Goal: Task Accomplishment & Management: Manage account settings

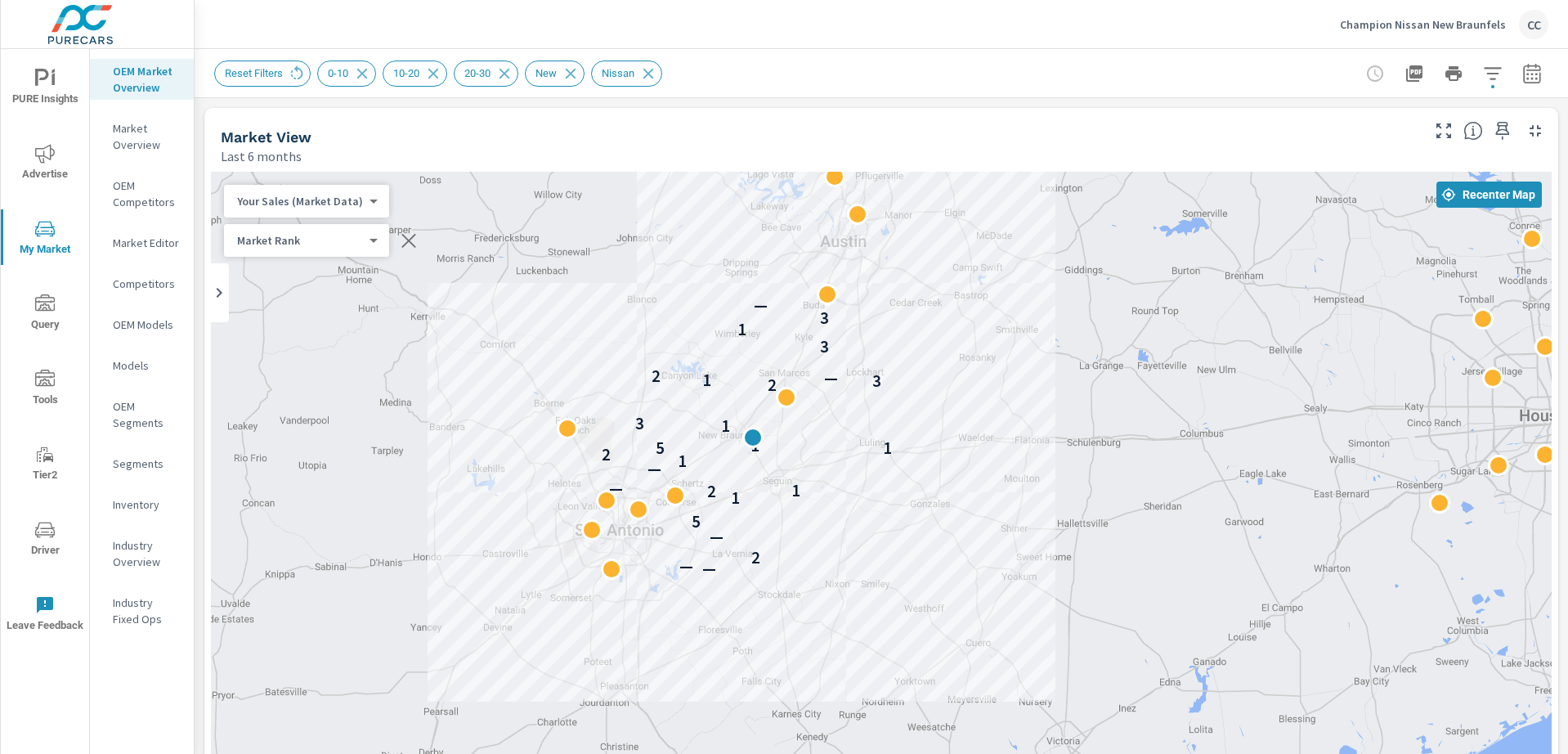
scroll to position [2226, 0]
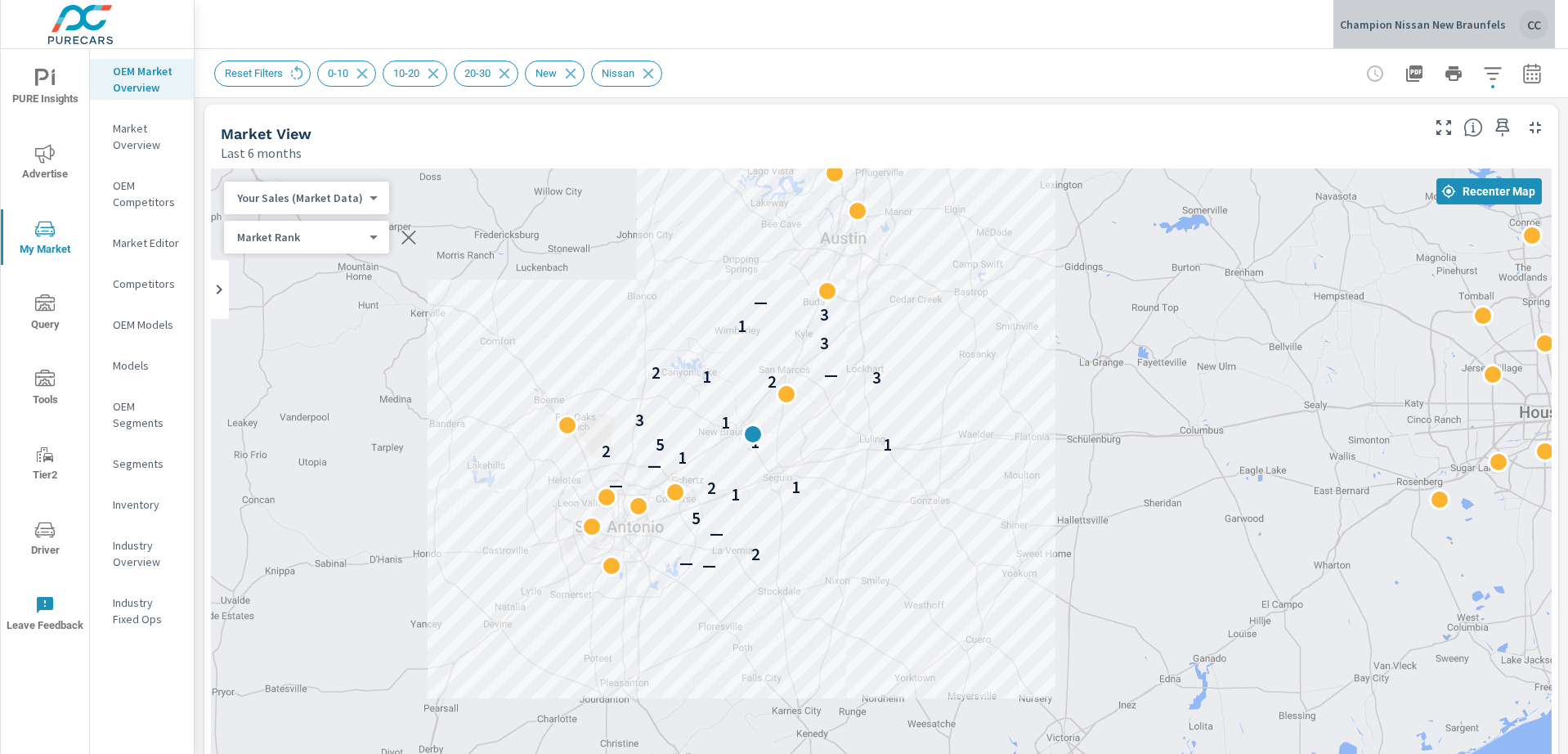
click at [1456, 28] on p "Champion Nissan New Braunfels" at bounding box center [1423, 24] width 166 height 15
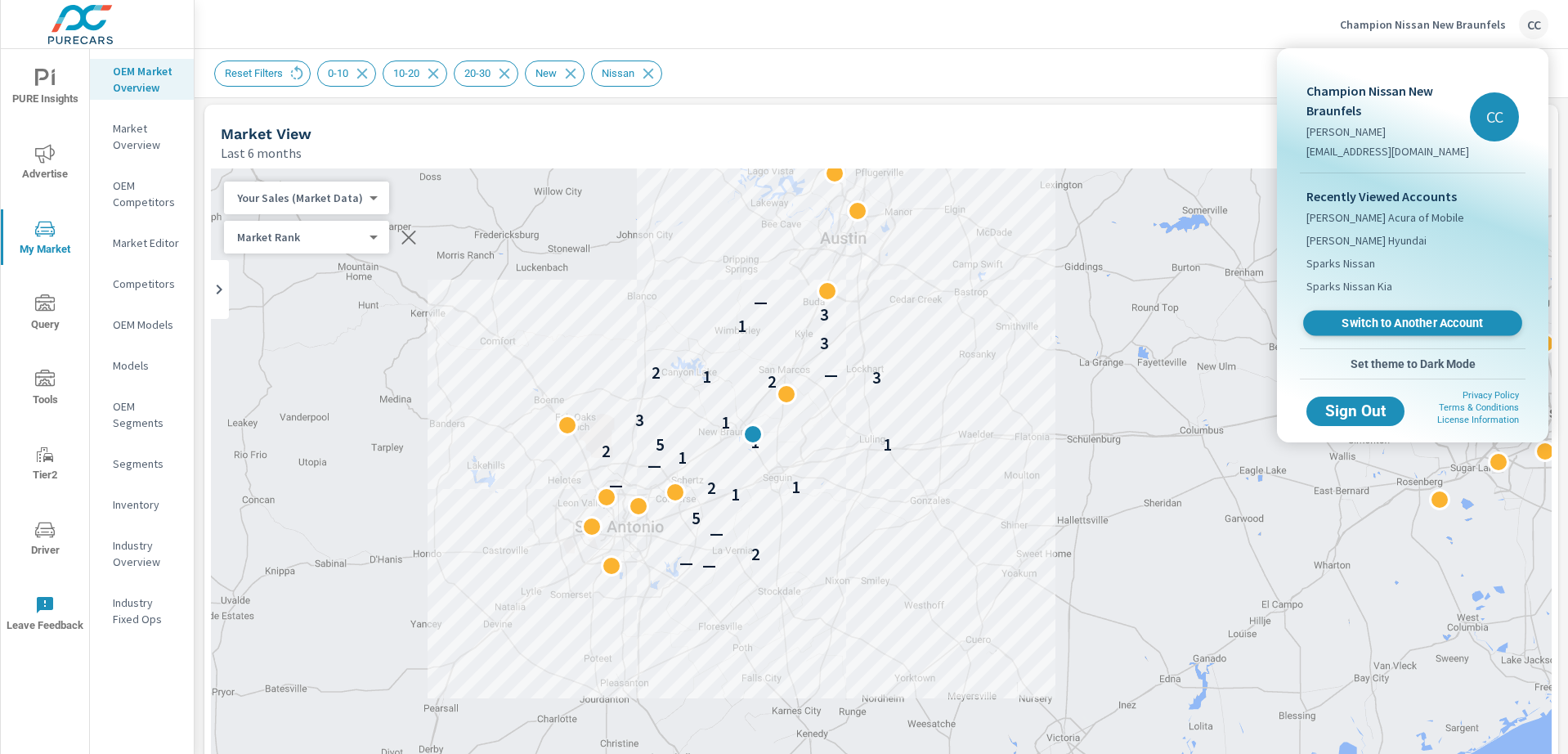
click at [1406, 324] on span "Switch to Another Account" at bounding box center [1412, 324] width 201 height 15
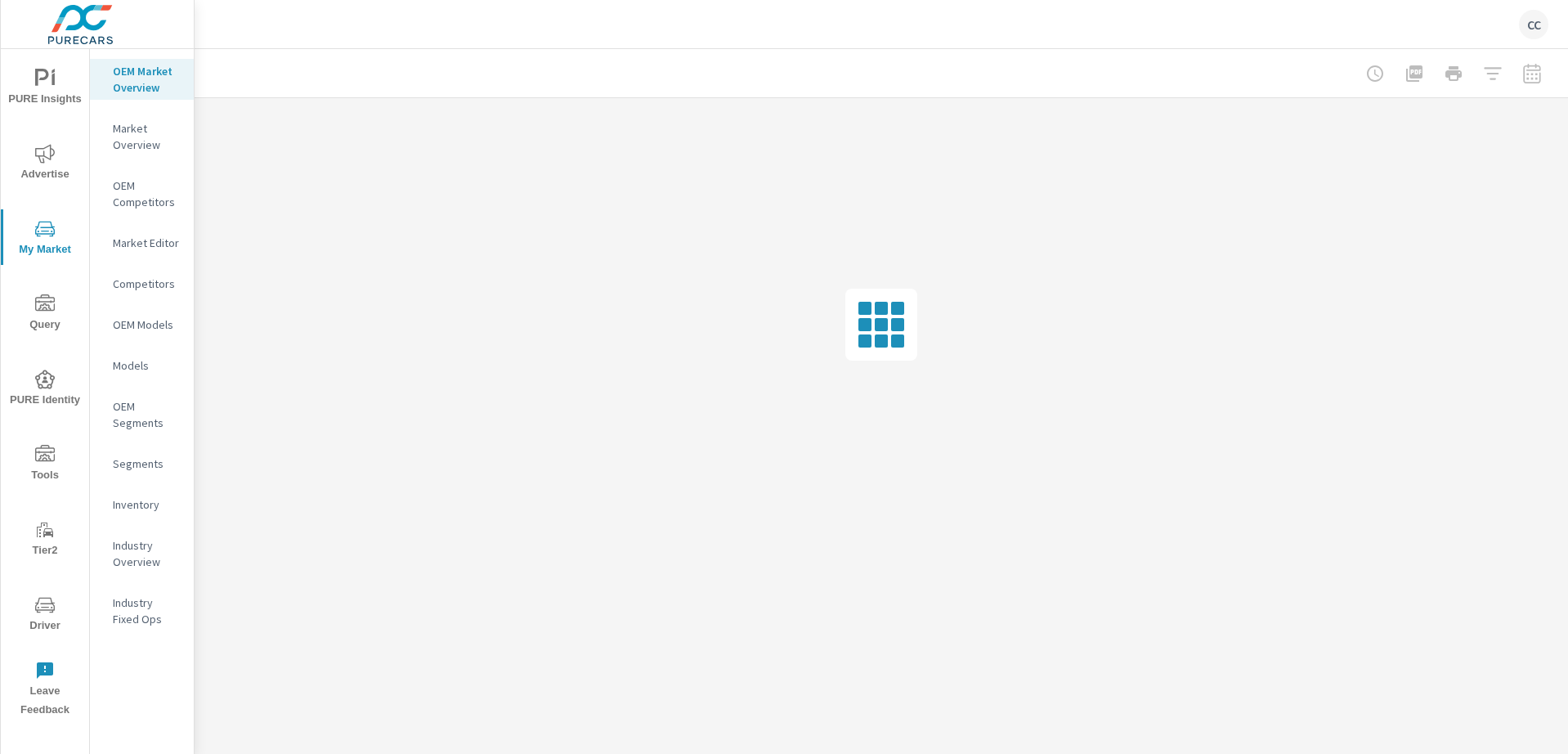
scroll to position [2297, 0]
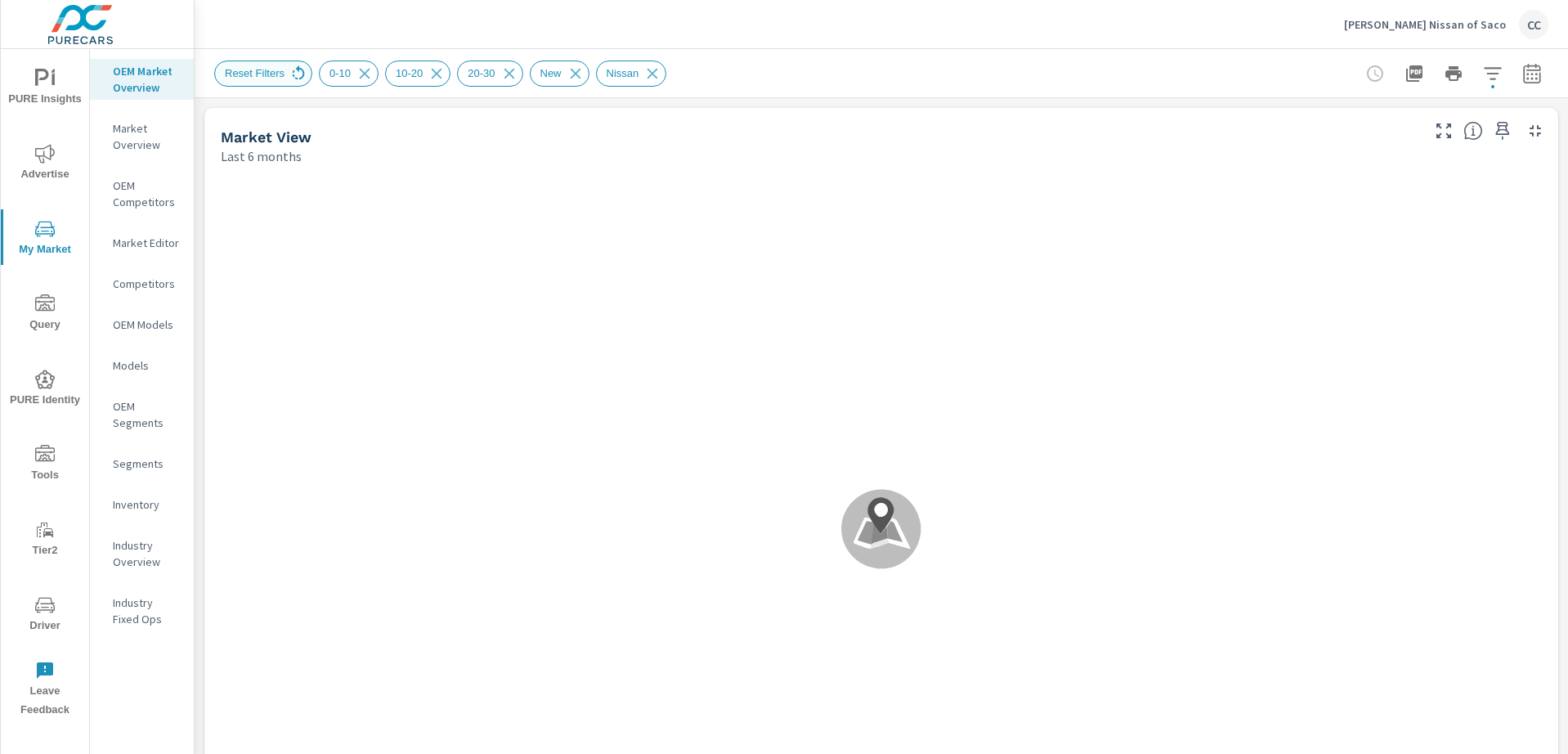
click at [300, 71] on icon at bounding box center [298, 73] width 18 height 18
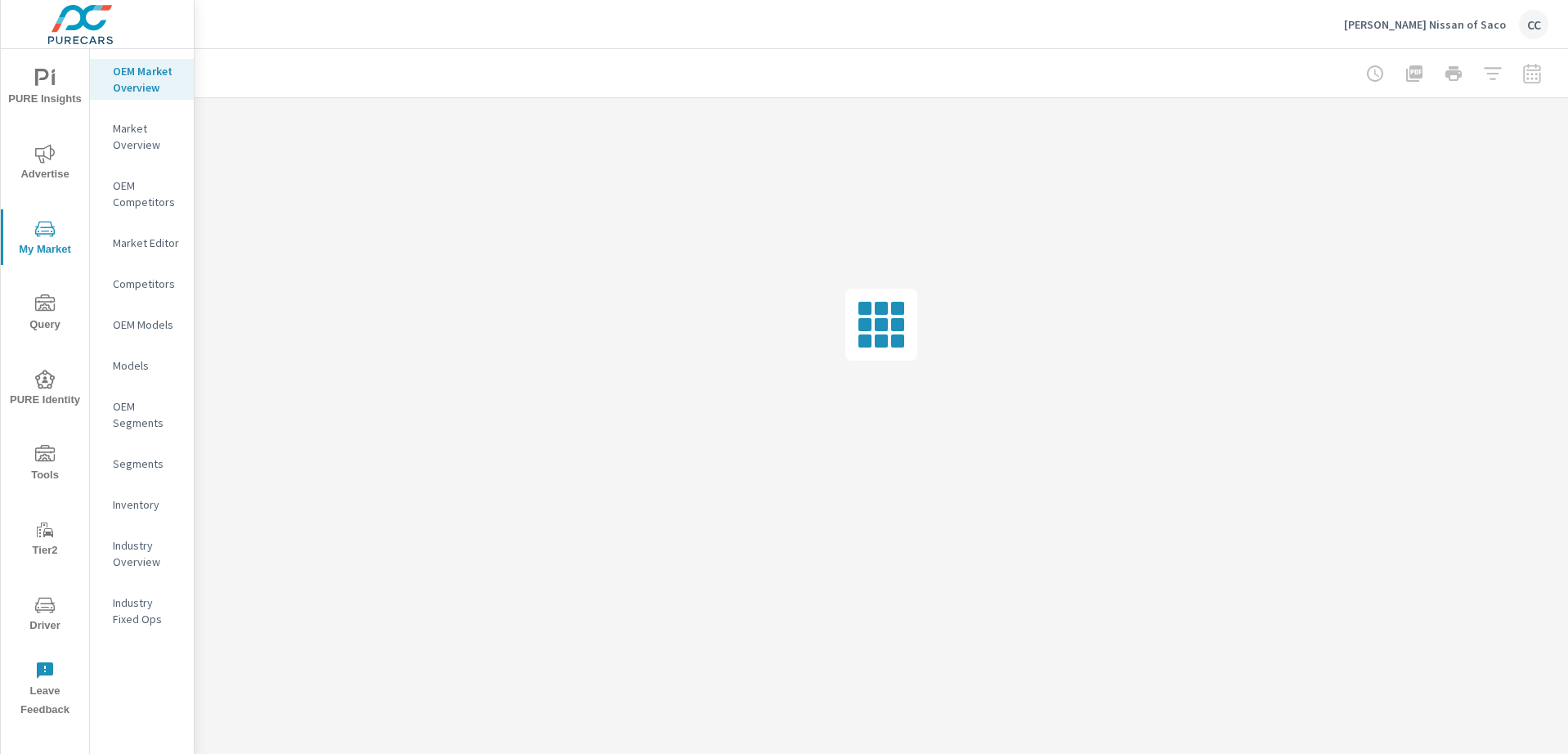
scroll to position [2297, 0]
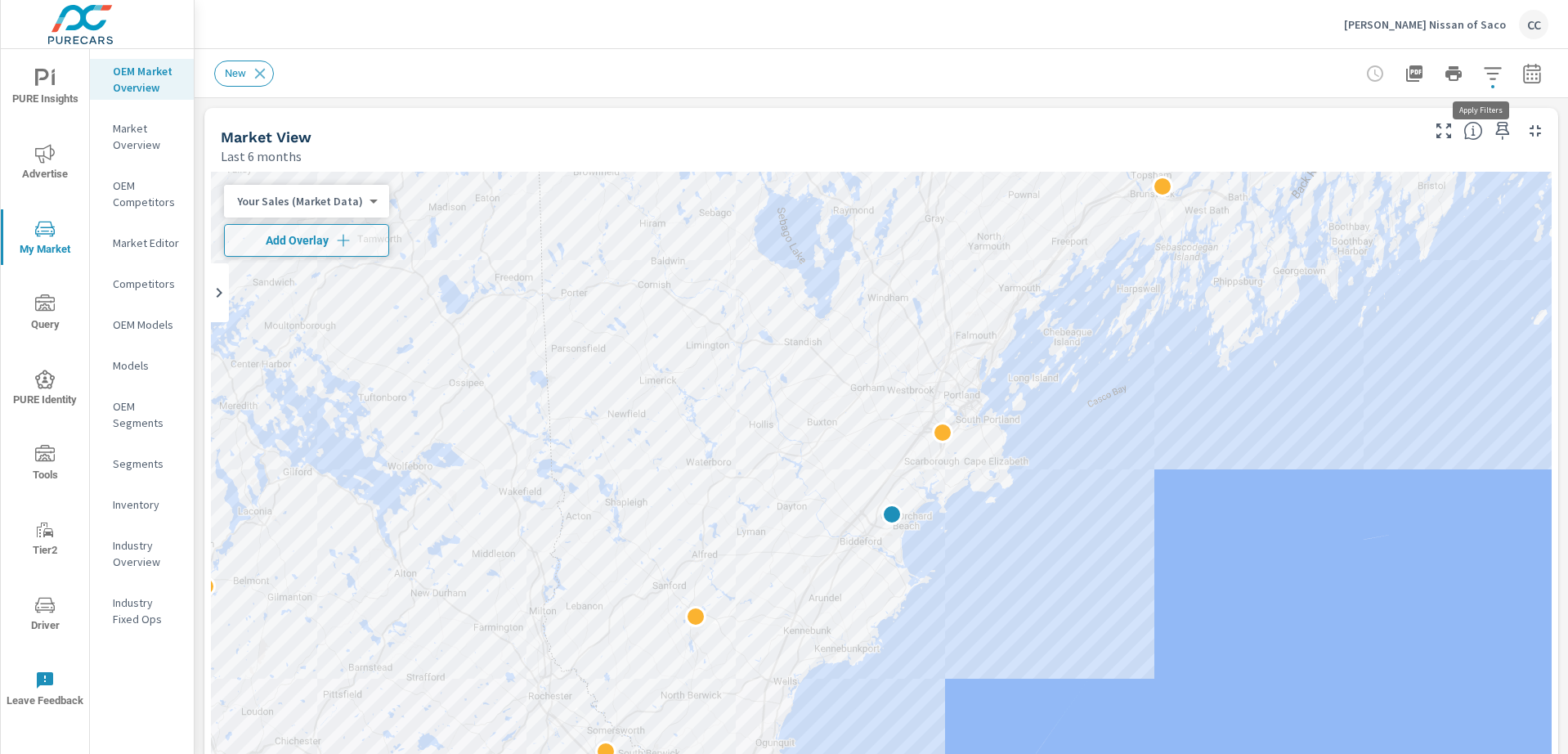
click at [1483, 79] on icon "button" at bounding box center [1492, 73] width 20 height 20
click at [1483, 79] on body "PURE Insights Advertise My Market Query PURE Identity Tools Tier2 Driver Leave …" at bounding box center [784, 377] width 1568 height 754
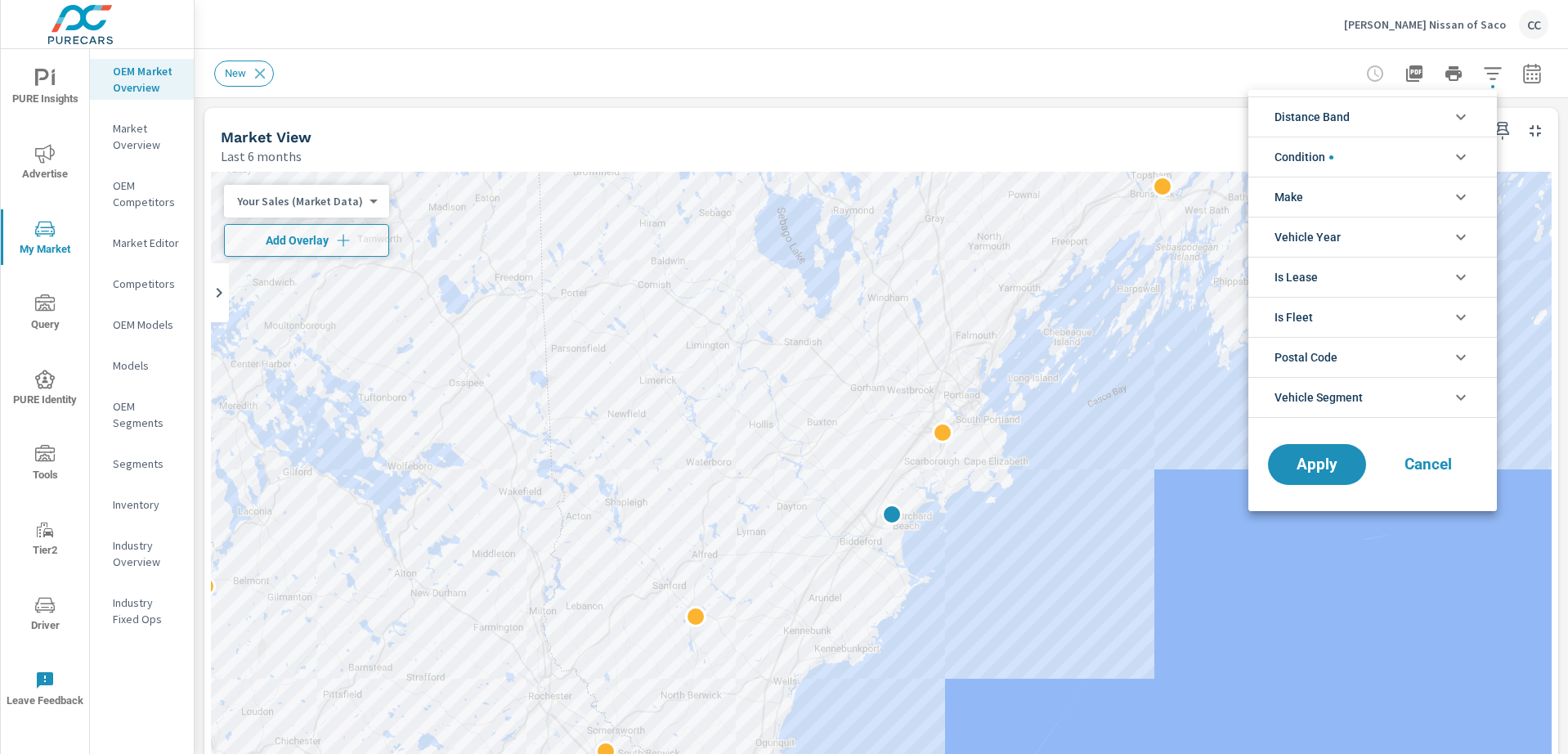
click at [1396, 113] on li "Distance Band" at bounding box center [1372, 116] width 248 height 40
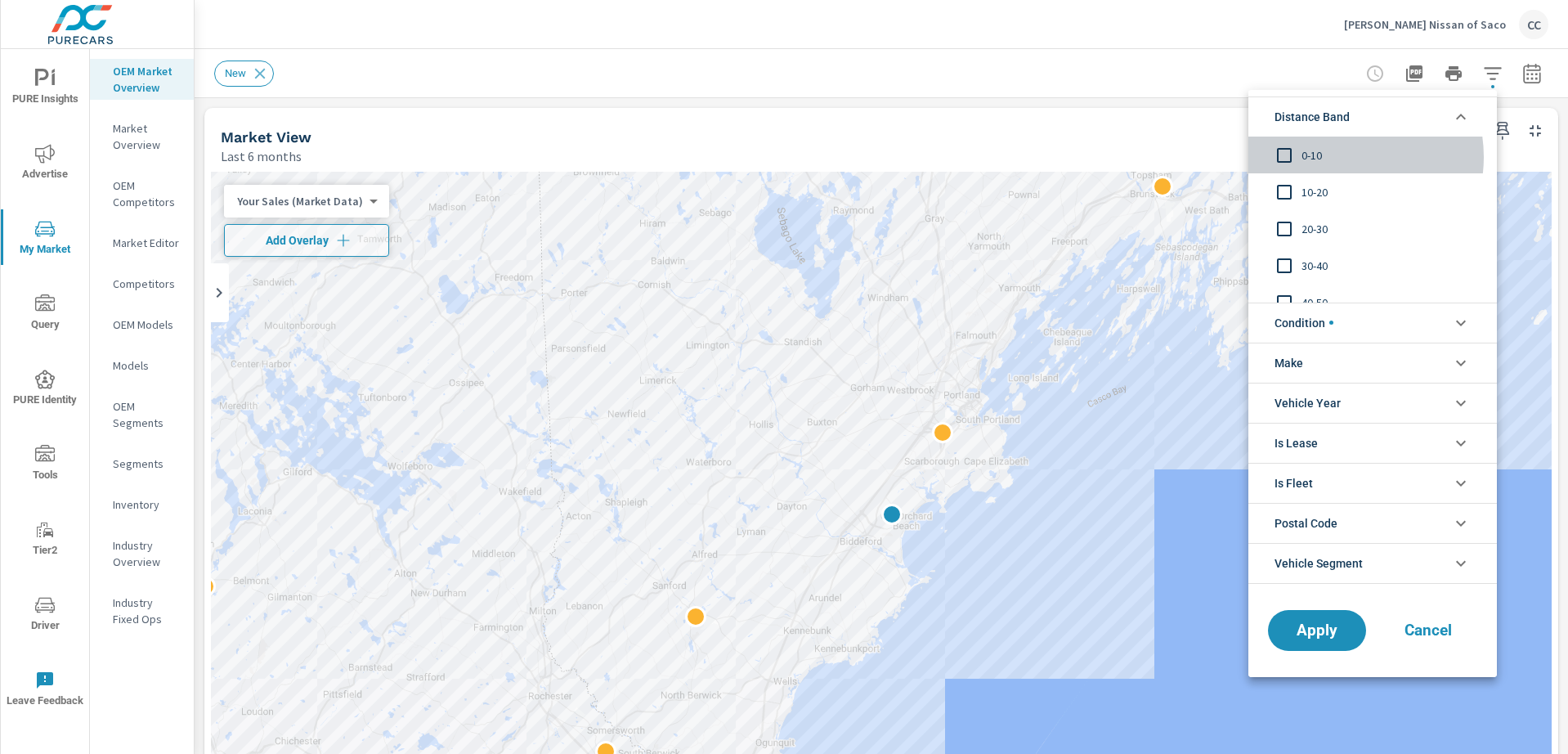
click at [1338, 157] on span "0-10" at bounding box center [1391, 155] width 179 height 20
click at [1306, 192] on span "10-20" at bounding box center [1391, 192] width 179 height 20
click at [1309, 235] on span "20-30" at bounding box center [1391, 229] width 179 height 20
click at [1325, 328] on span "Condition" at bounding box center [1303, 323] width 59 height 39
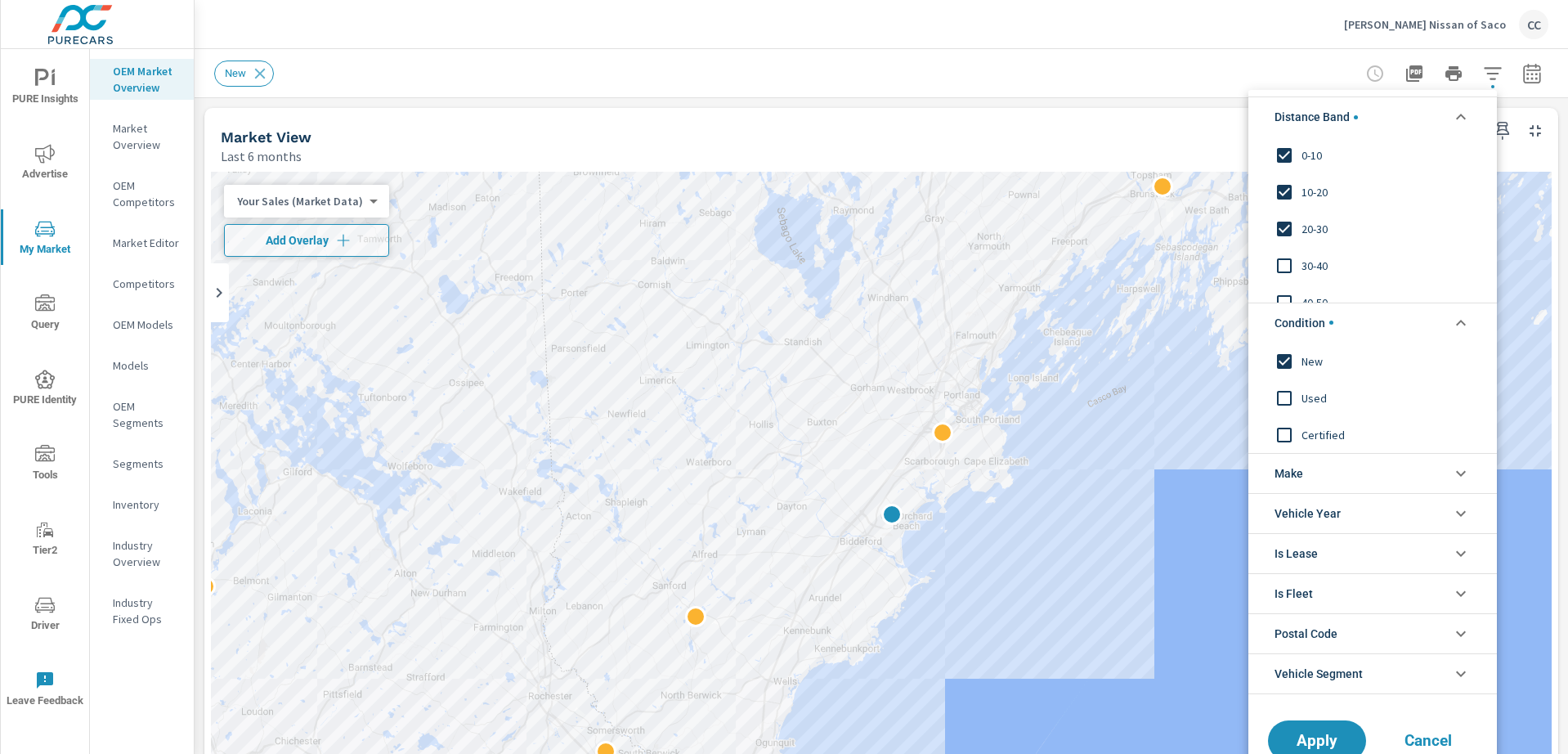
click at [1303, 479] on li "Make" at bounding box center [1372, 473] width 248 height 40
click at [1318, 509] on span "Nissan" at bounding box center [1391, 511] width 179 height 20
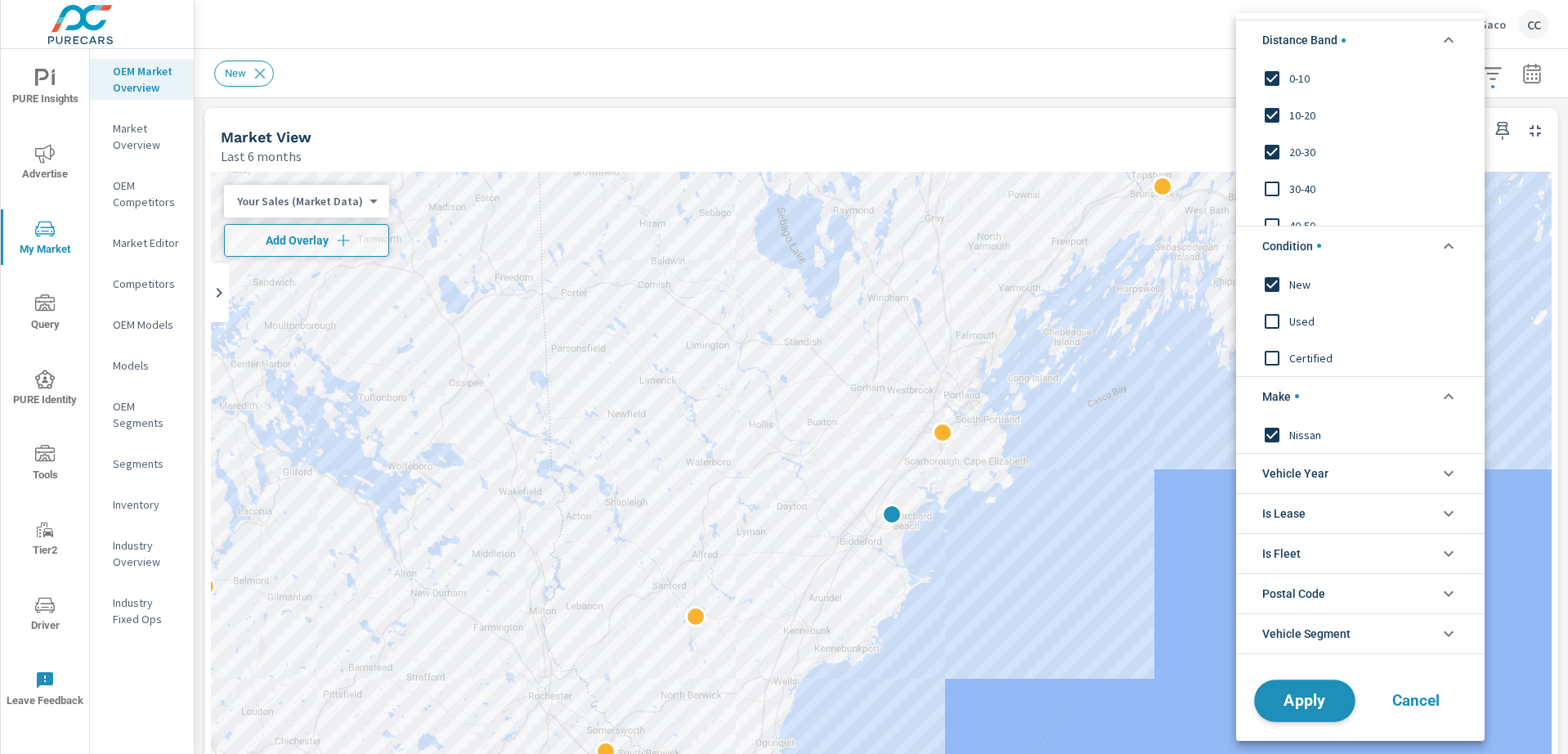
click at [1309, 699] on span "Apply" at bounding box center [1304, 700] width 67 height 15
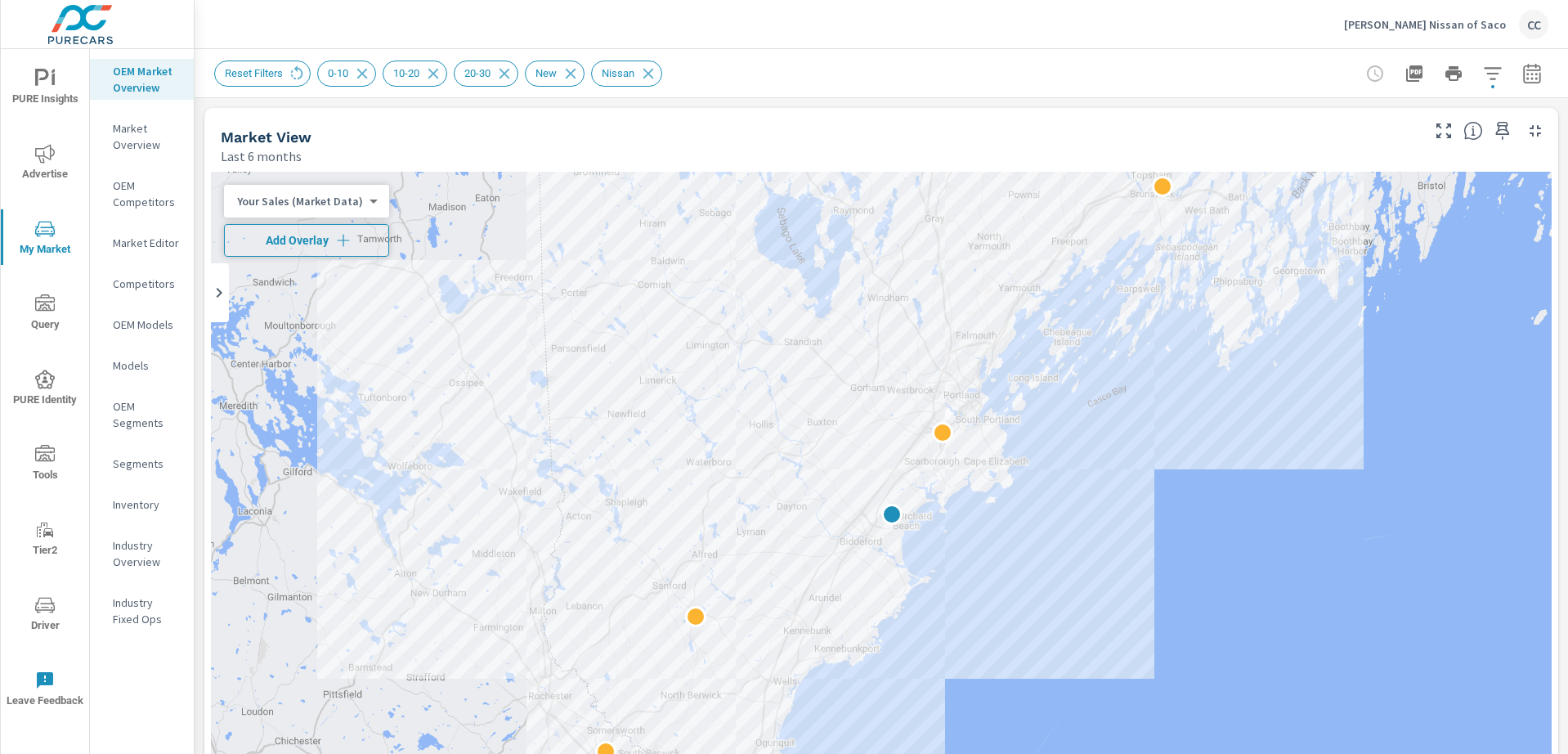
click at [341, 237] on icon "button" at bounding box center [343, 240] width 16 height 16
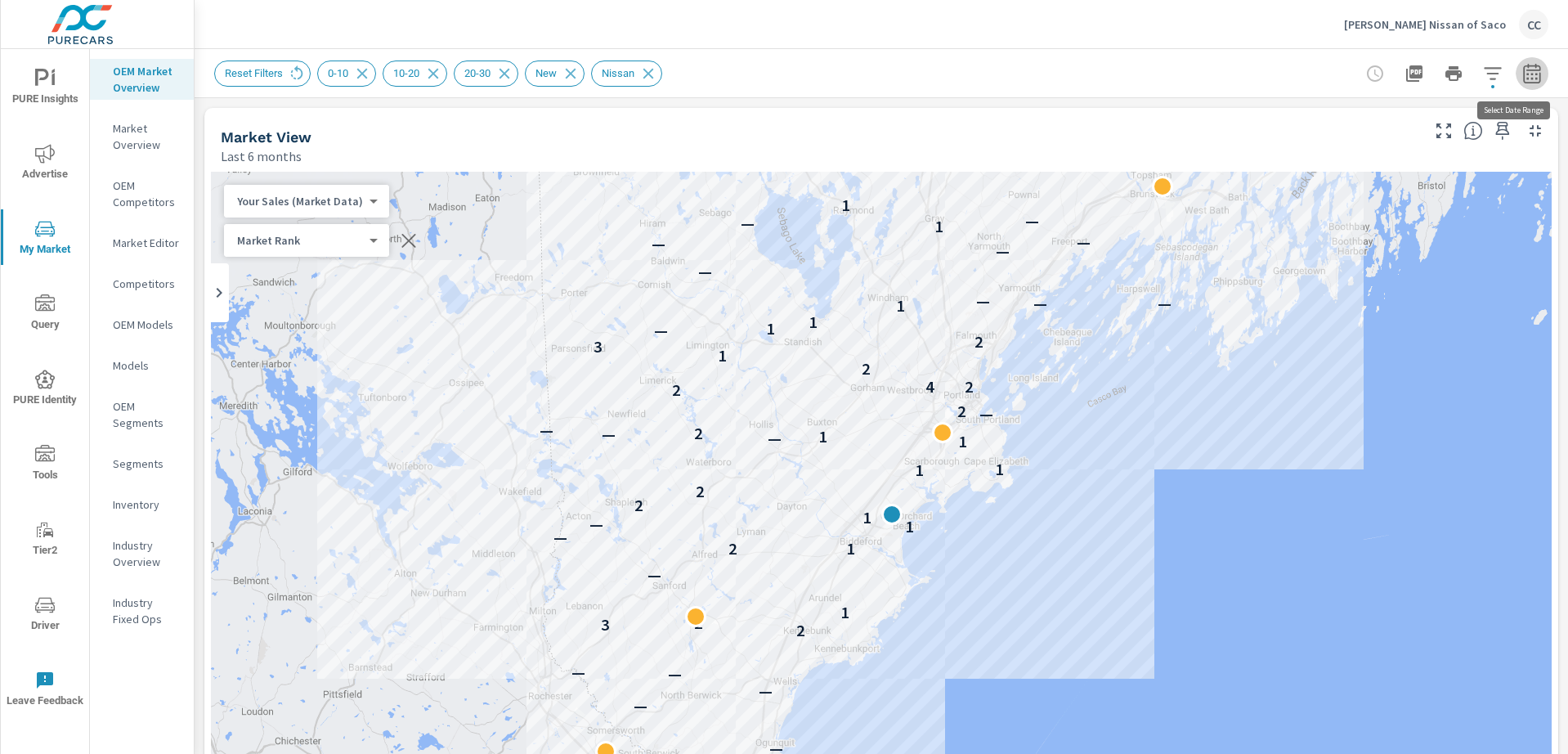
click at [1522, 73] on icon "button" at bounding box center [1531, 73] width 20 height 20
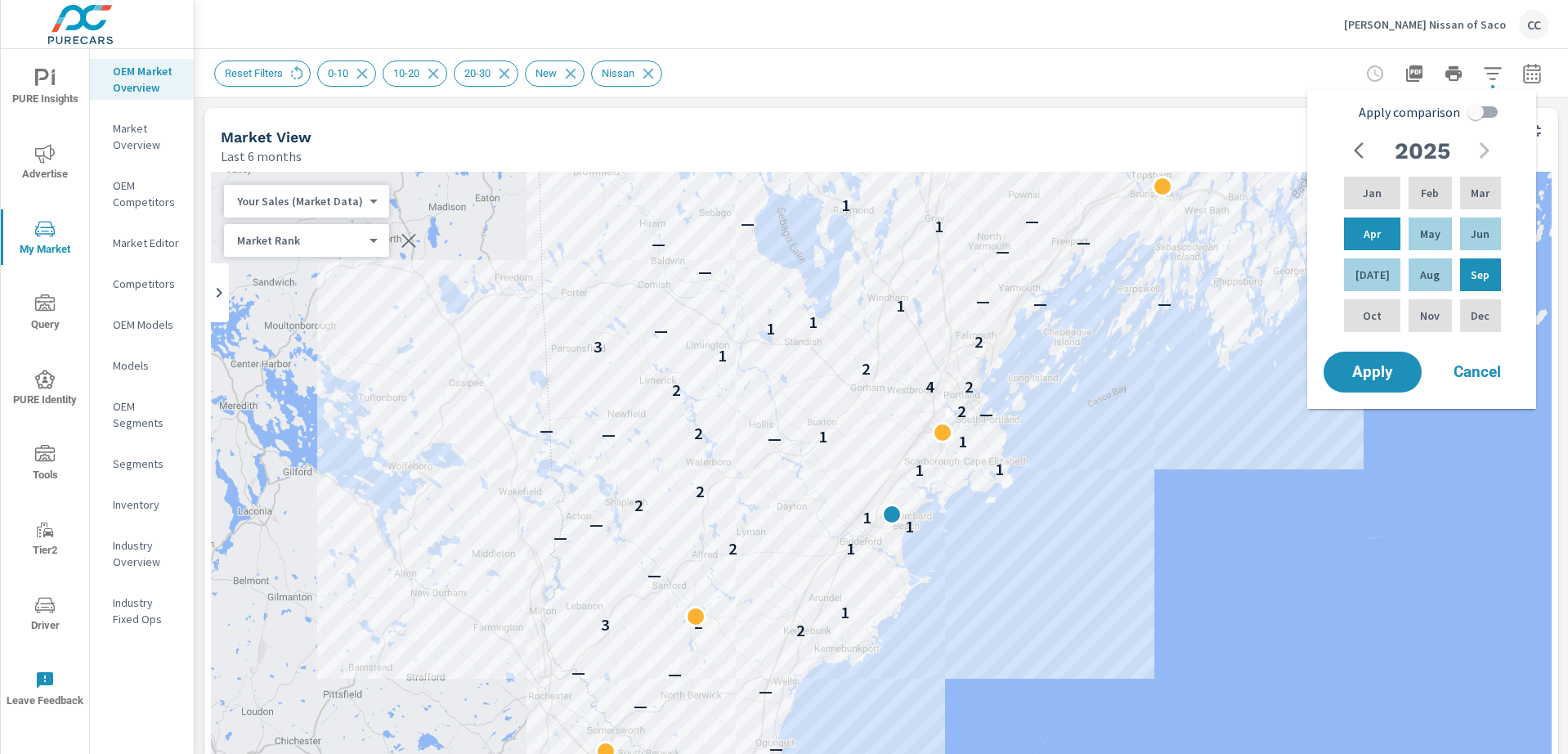
click at [1475, 117] on input "Apply comparison" at bounding box center [1475, 112] width 93 height 31
checkbox input "true"
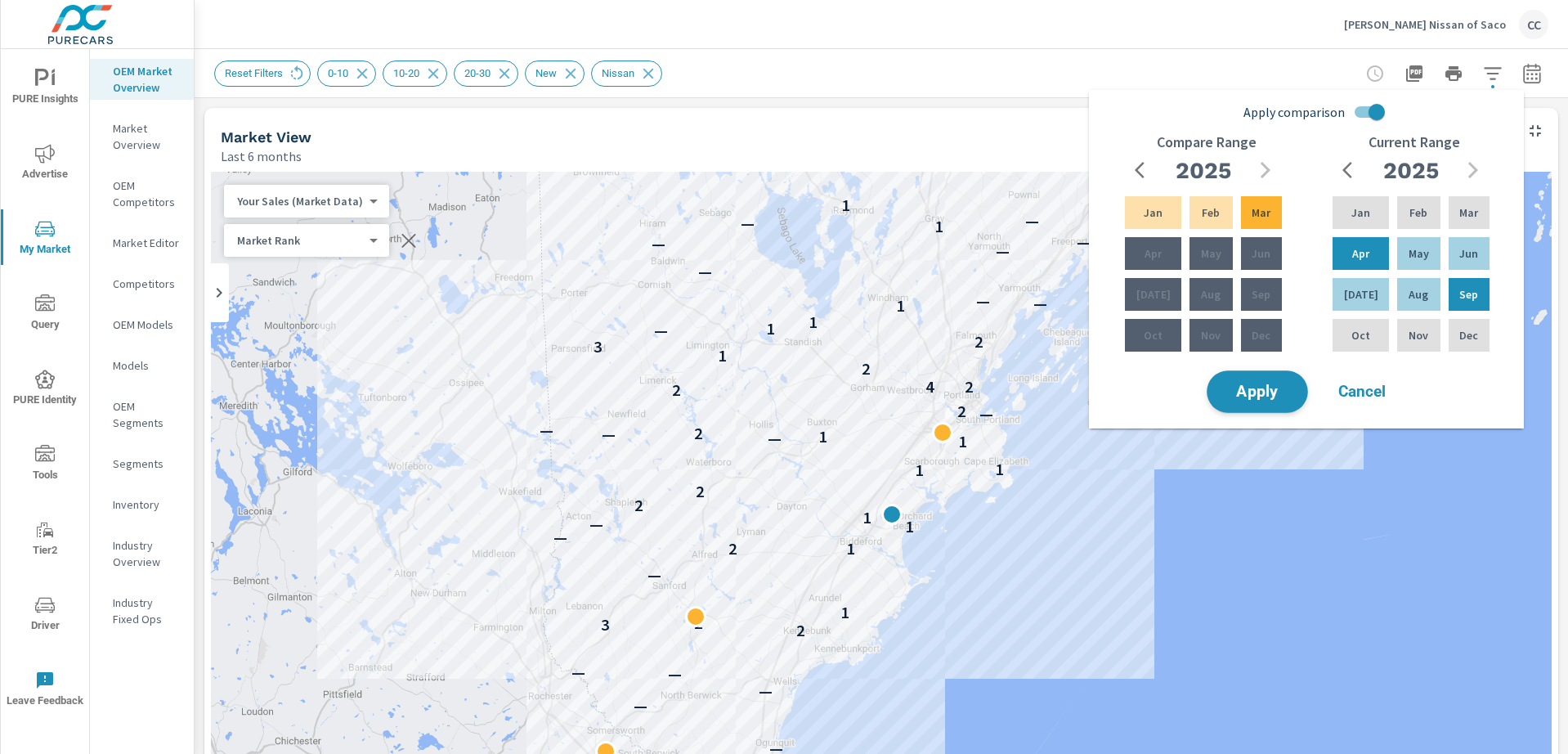
click at [1250, 398] on span "Apply" at bounding box center [1257, 392] width 67 height 15
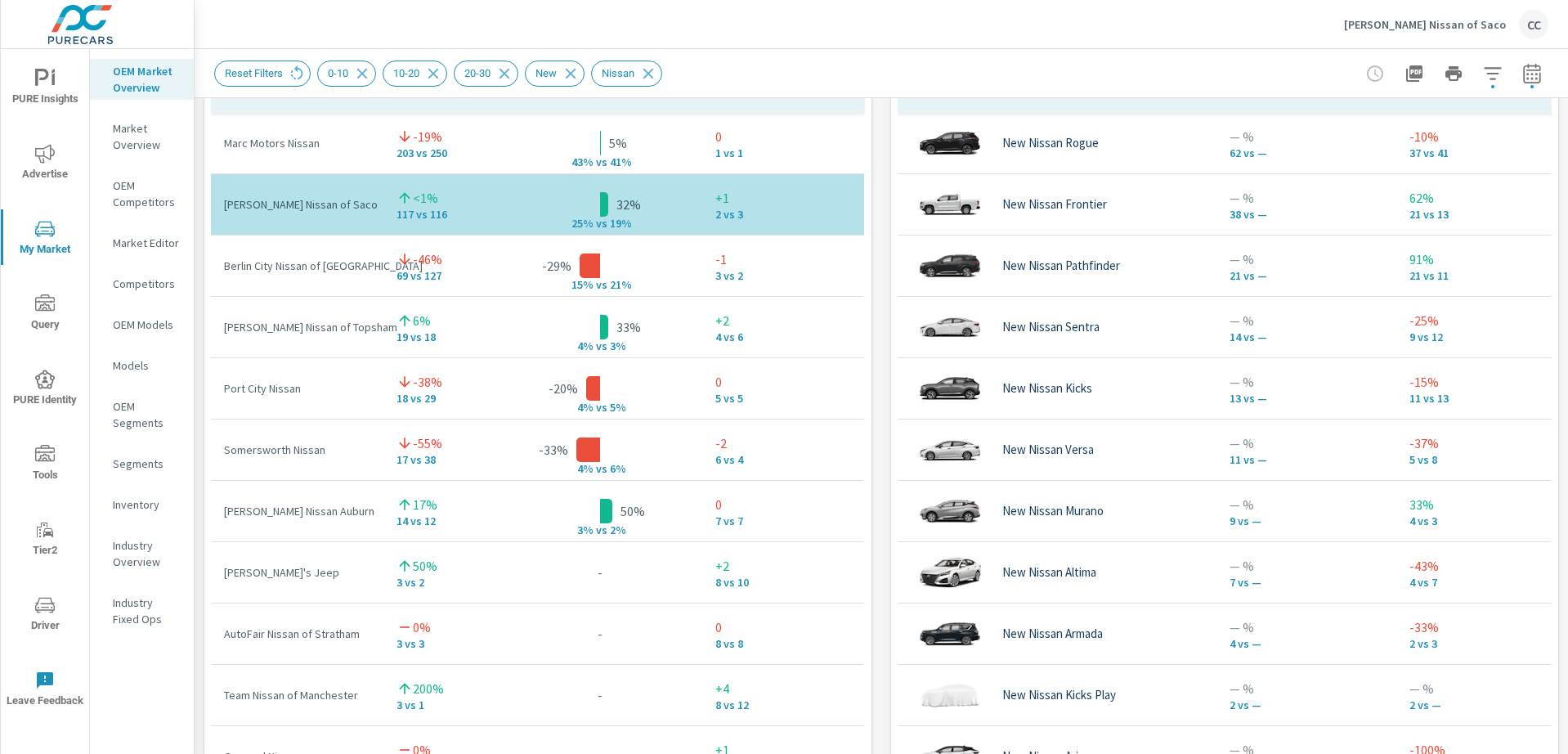
scroll to position [1153, 0]
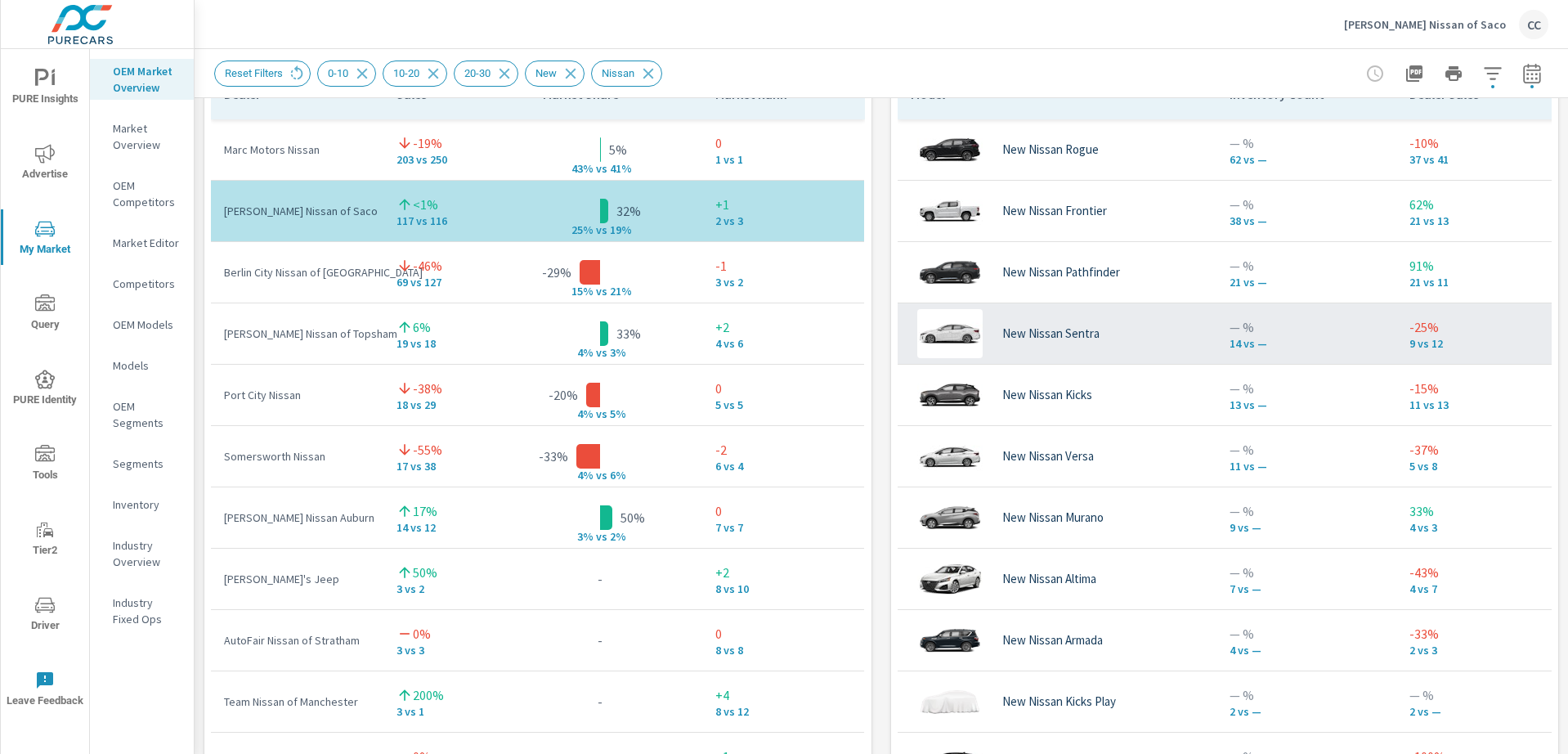
click at [1163, 334] on div "New Nissan Sentra" at bounding box center [1057, 333] width 293 height 49
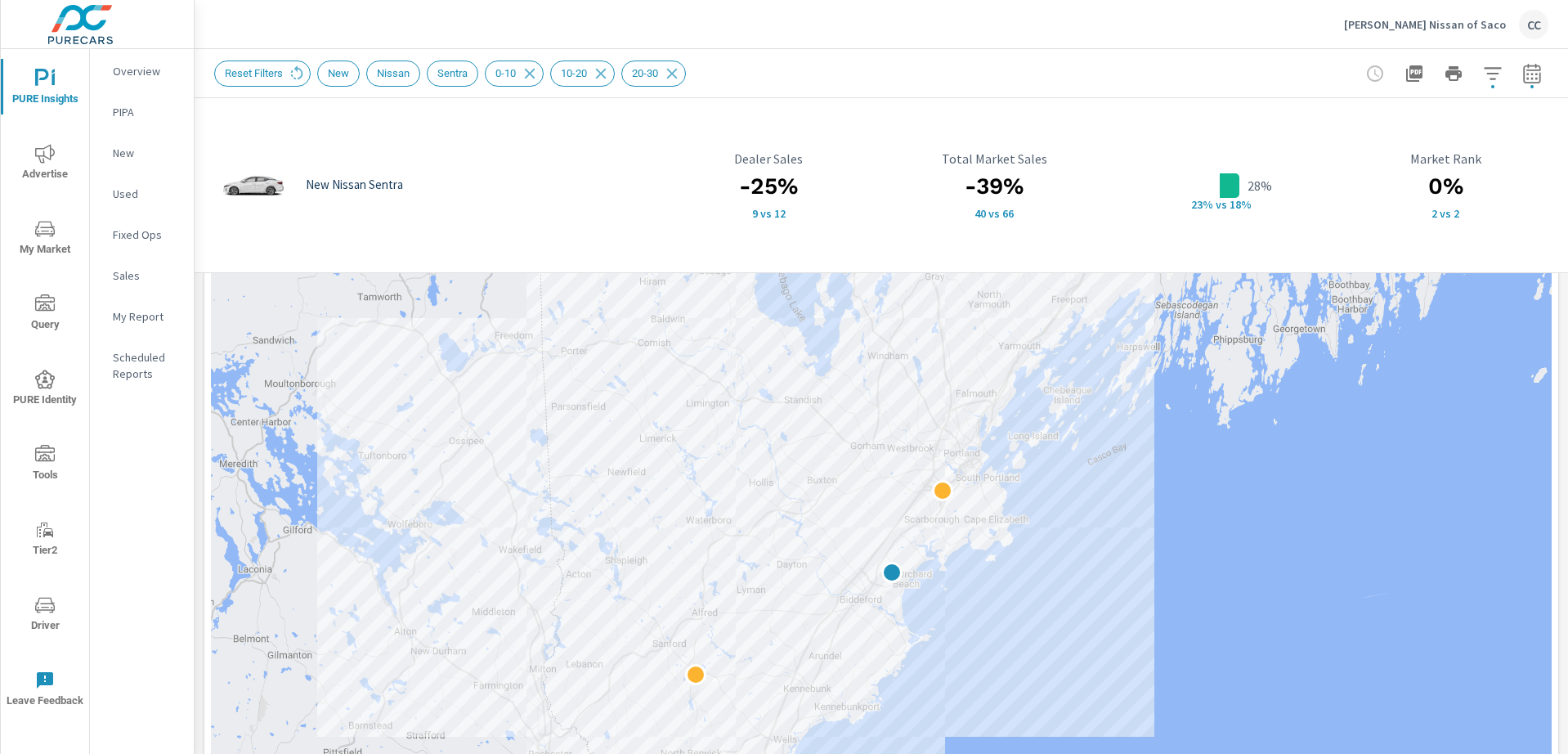
scroll to position [238, 0]
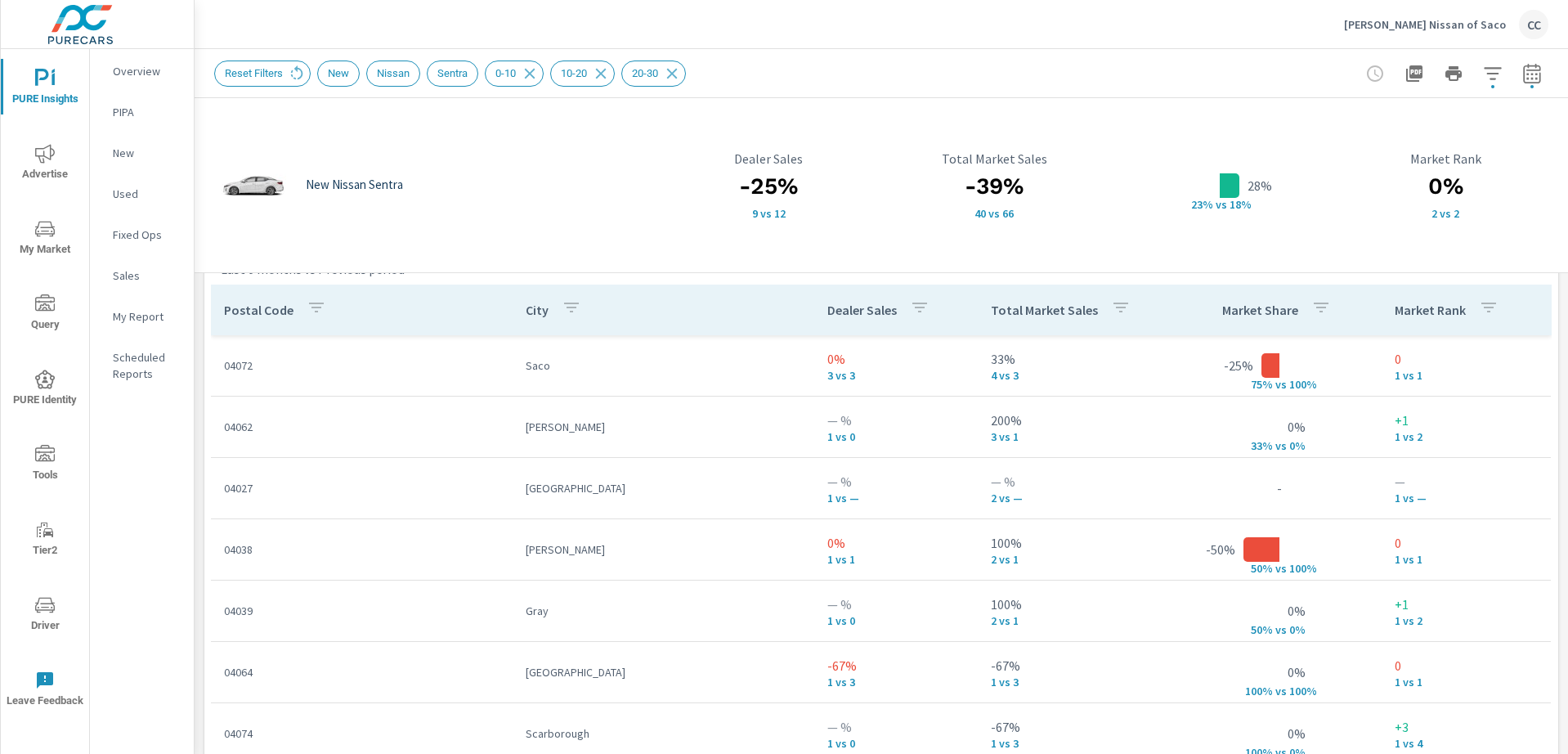
scroll to position [1104, 0]
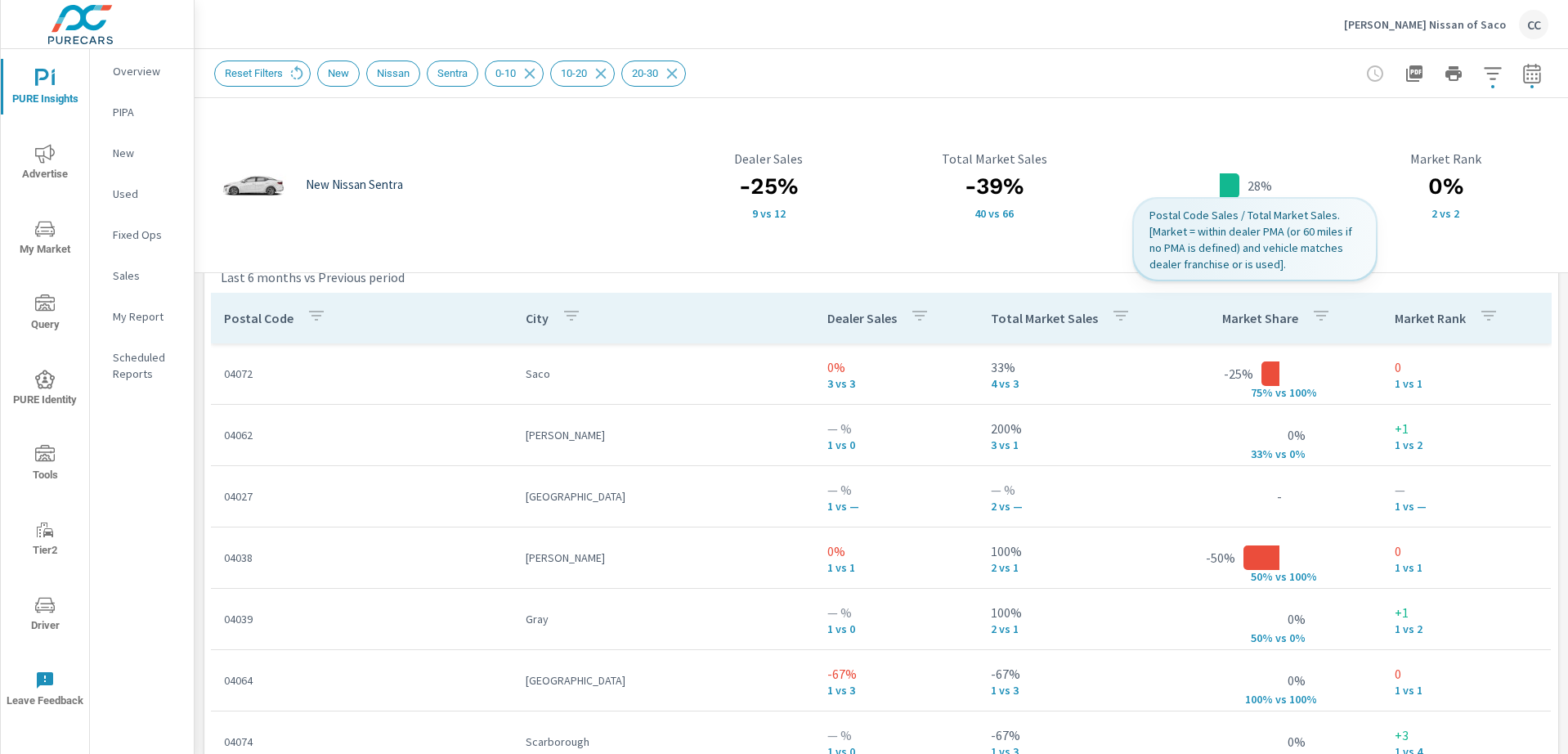
click at [1311, 318] on icon "button" at bounding box center [1320, 315] width 20 height 20
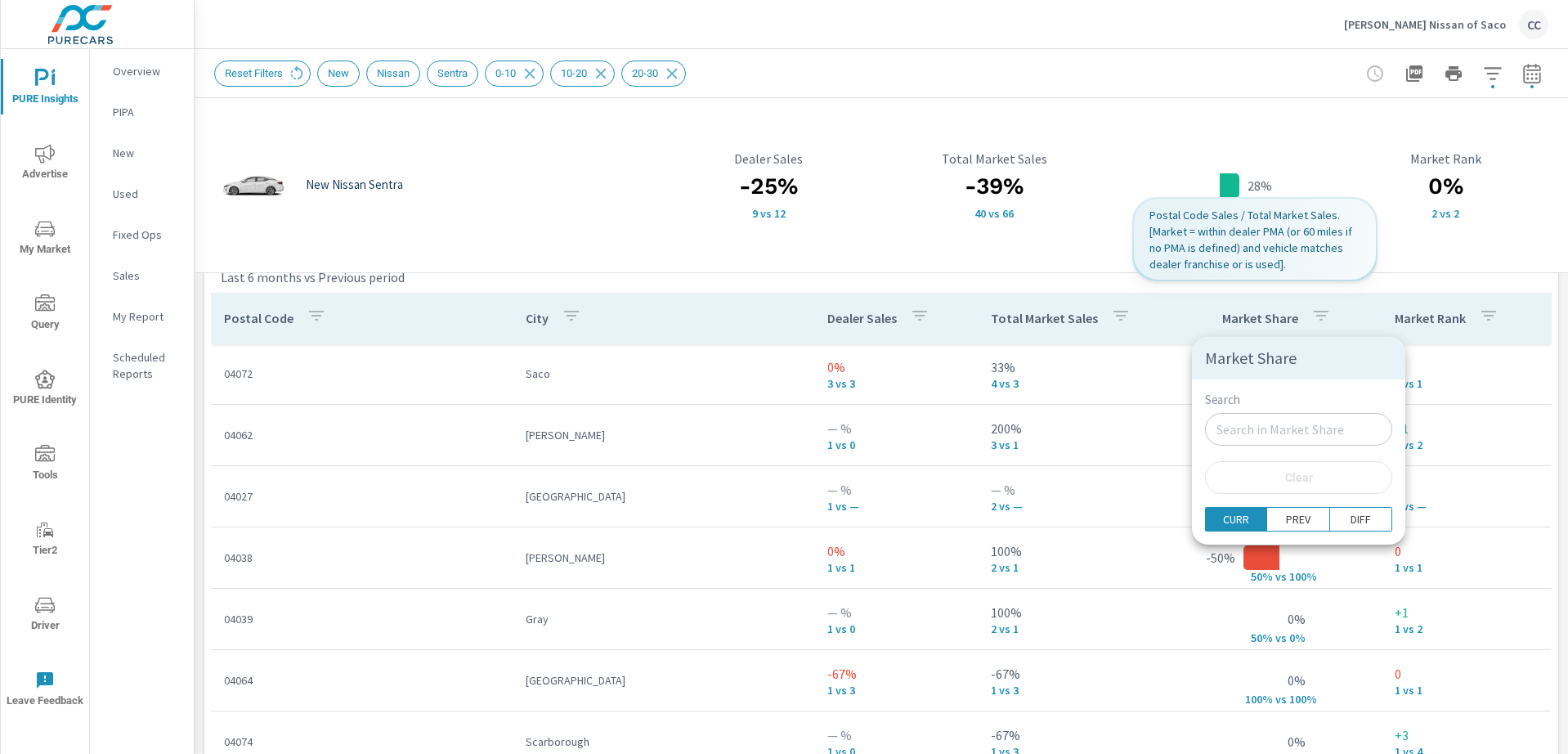
click at [1155, 319] on div at bounding box center [784, 377] width 1568 height 754
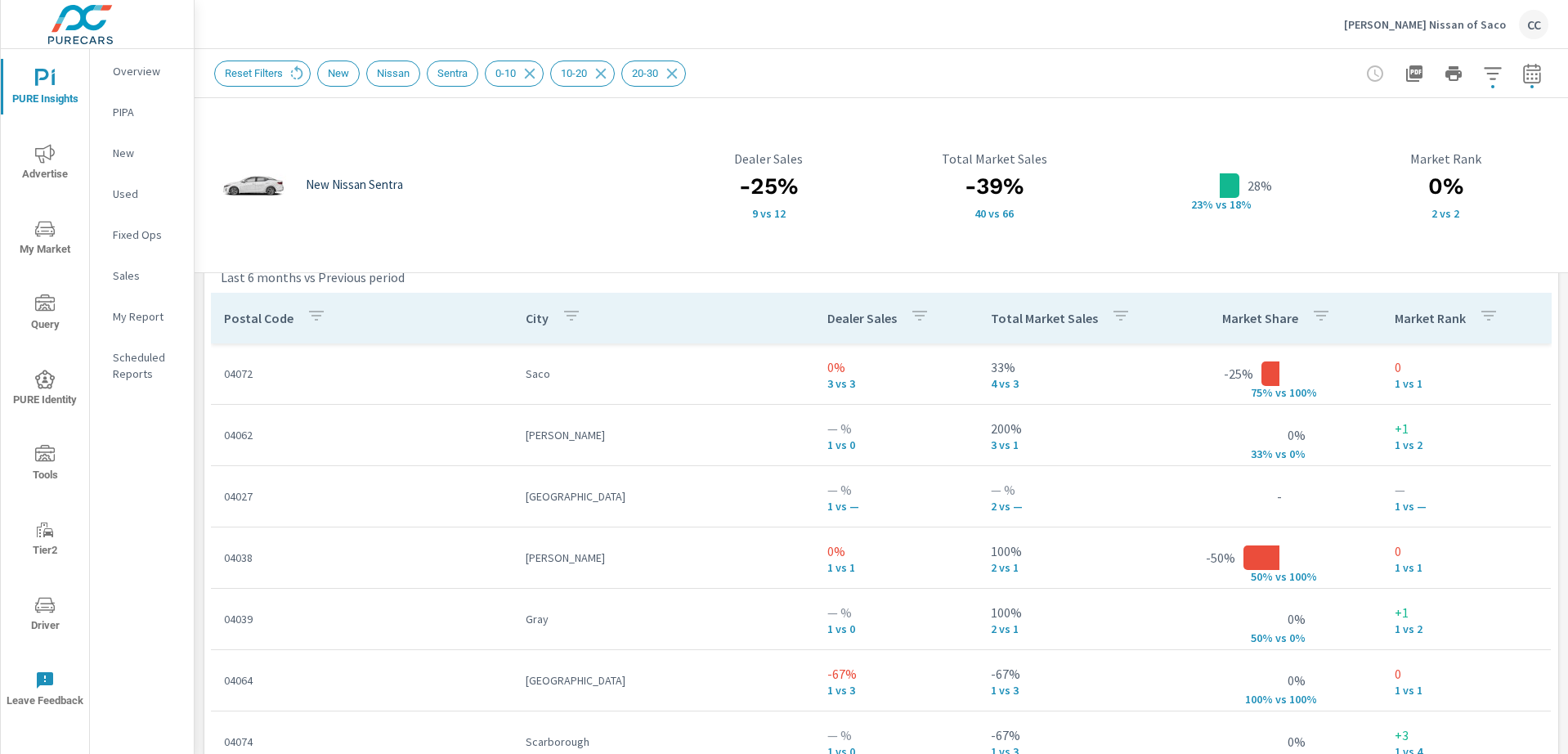
click at [1226, 317] on p "Market Share" at bounding box center [1260, 318] width 76 height 16
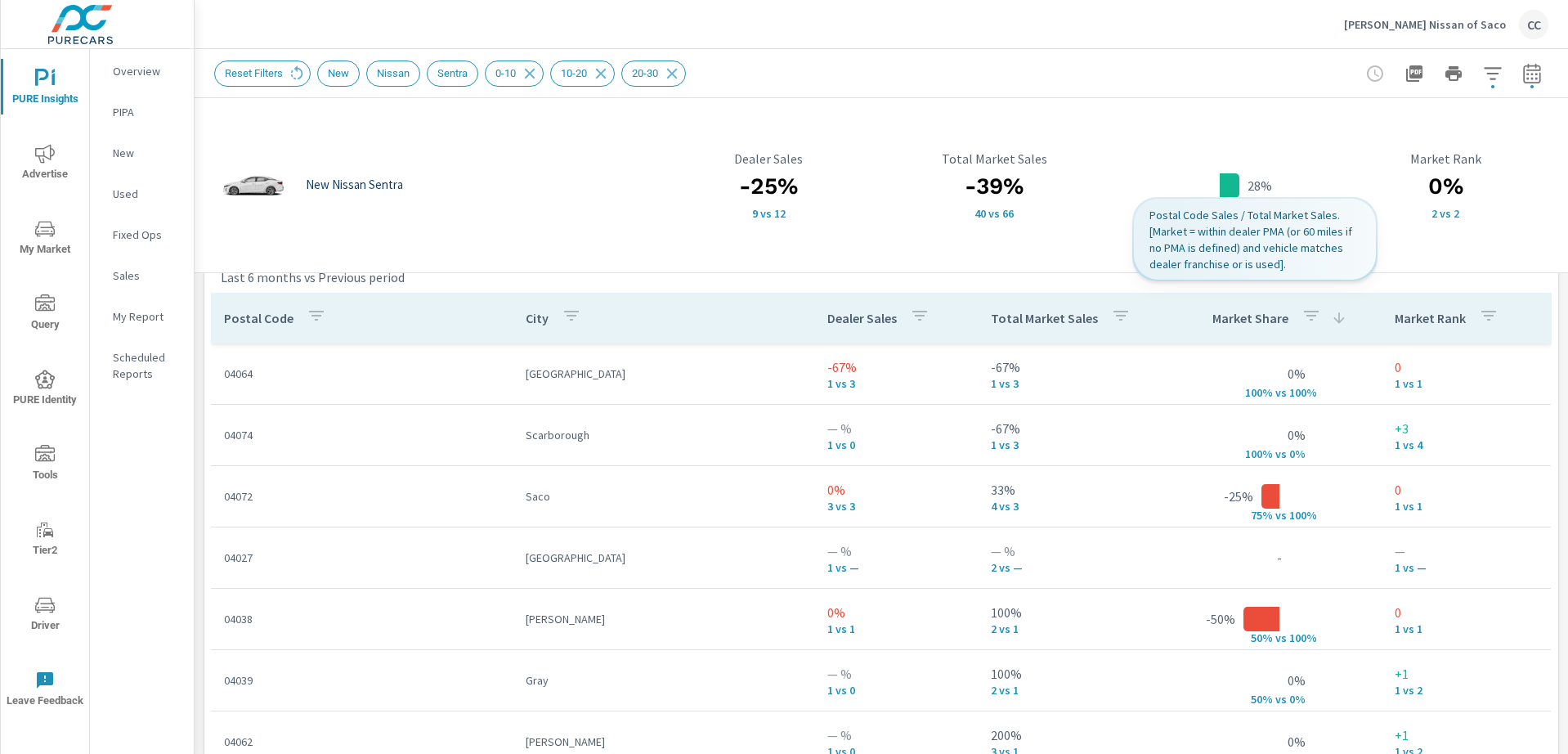
click at [1331, 317] on icon at bounding box center [1338, 318] width 16 height 16
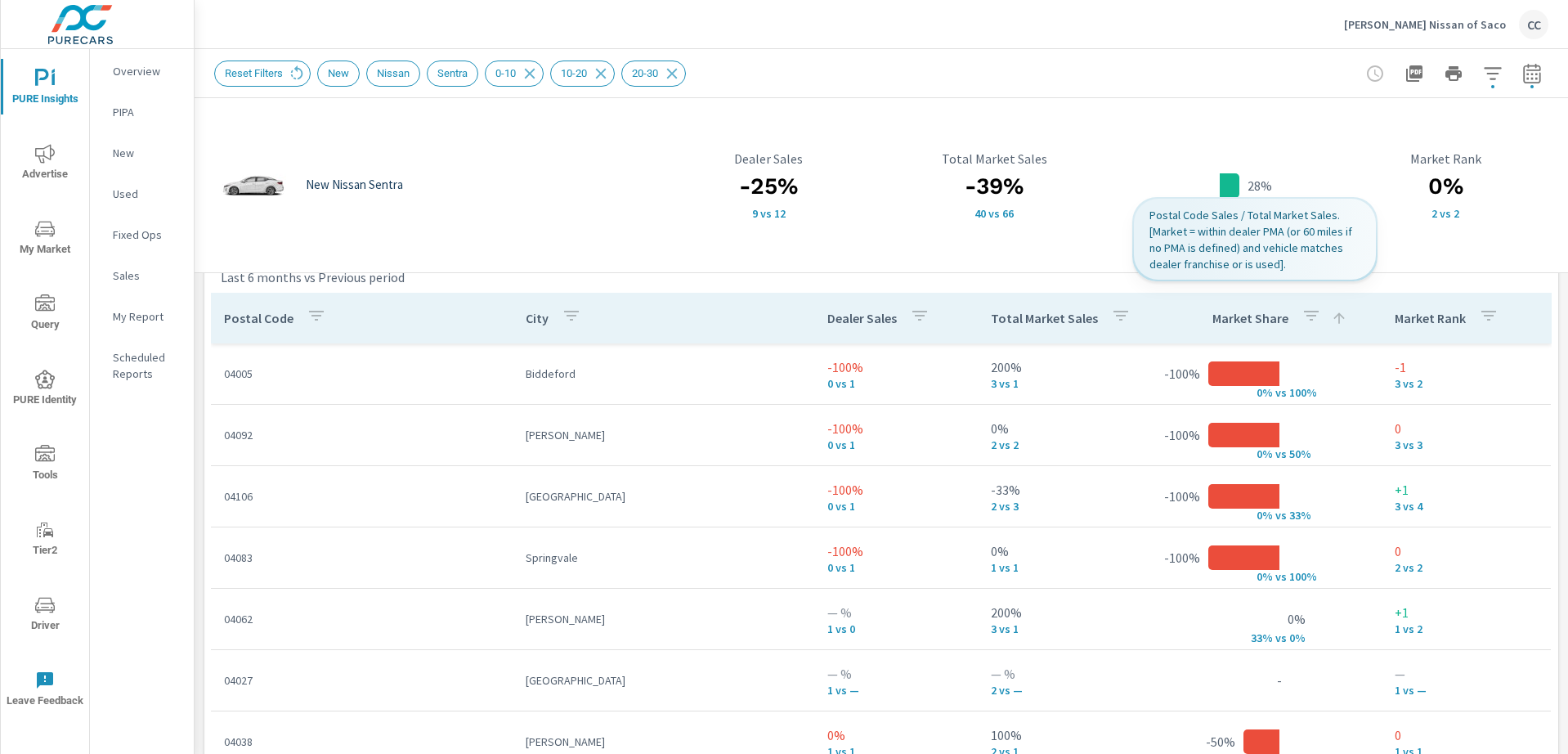
click at [1331, 317] on icon at bounding box center [1338, 318] width 16 height 16
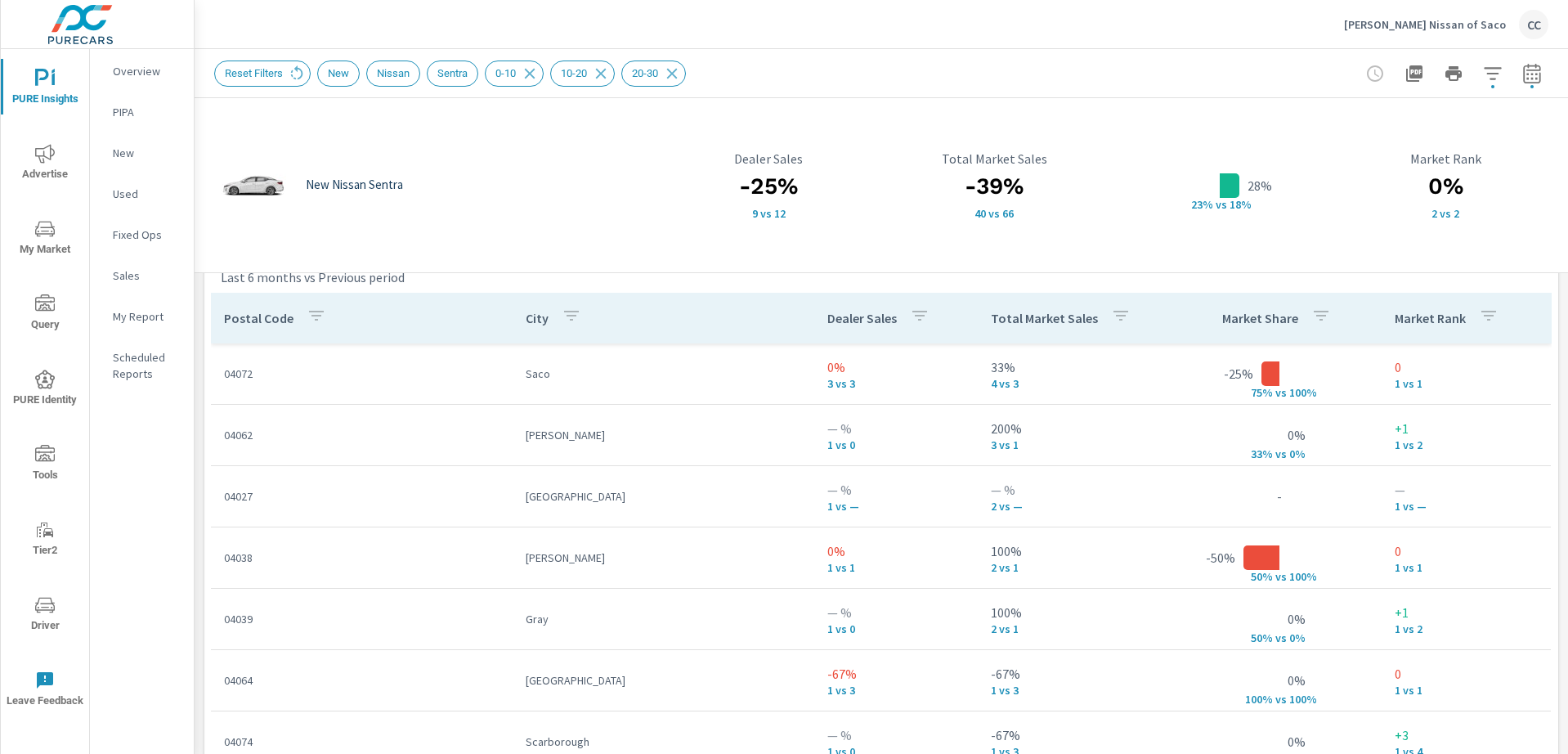
scroll to position [527, 0]
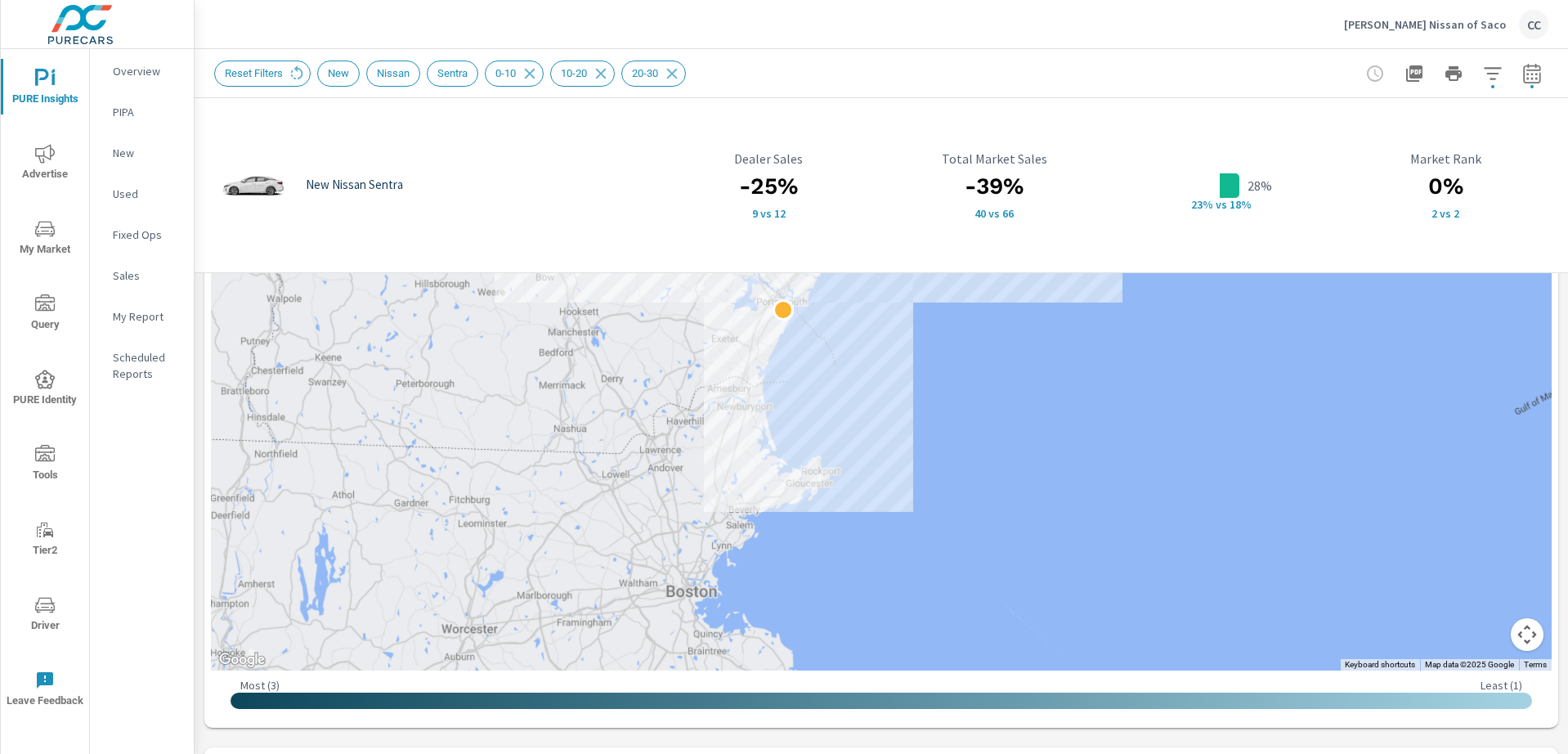
scroll to position [655, 0]
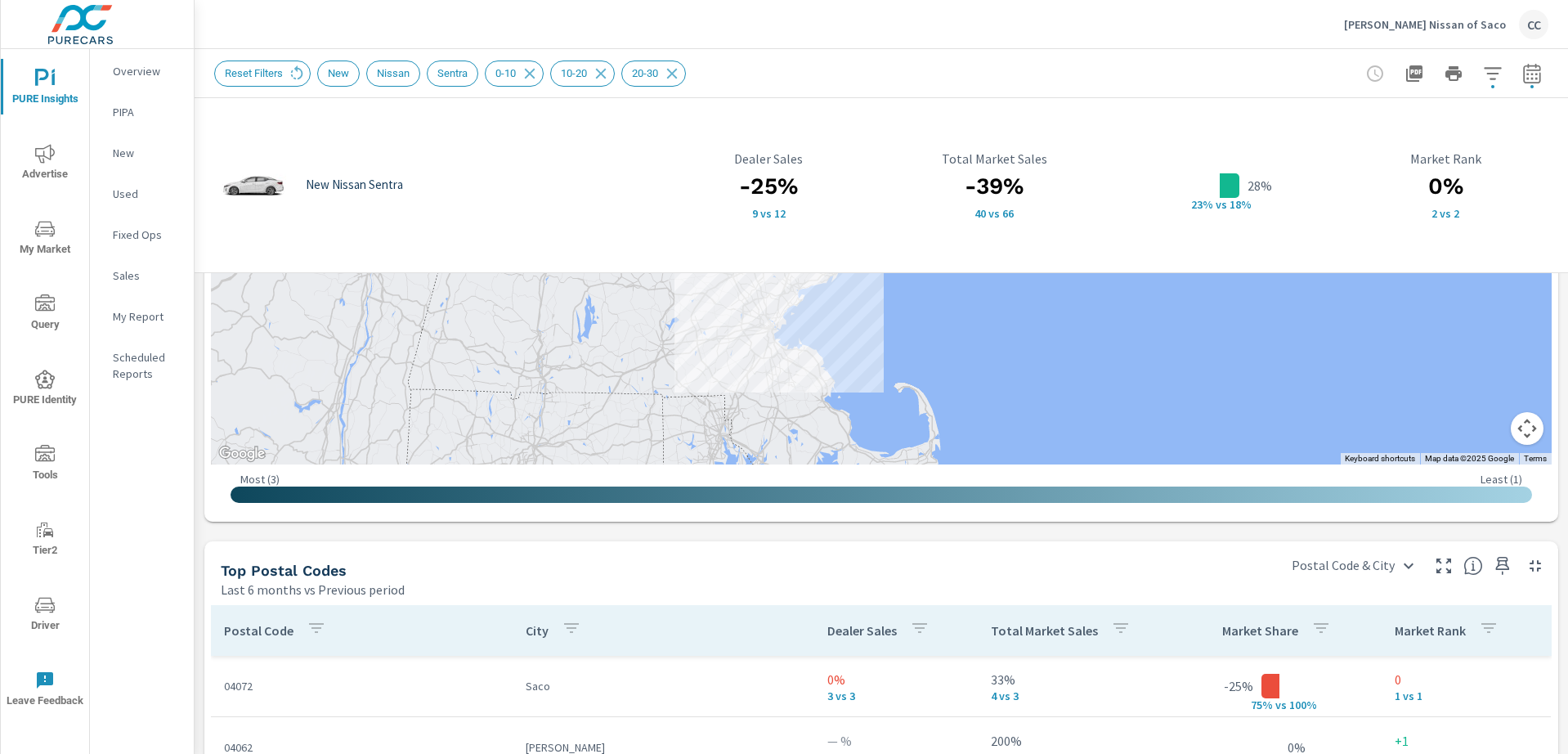
scroll to position [815, 0]
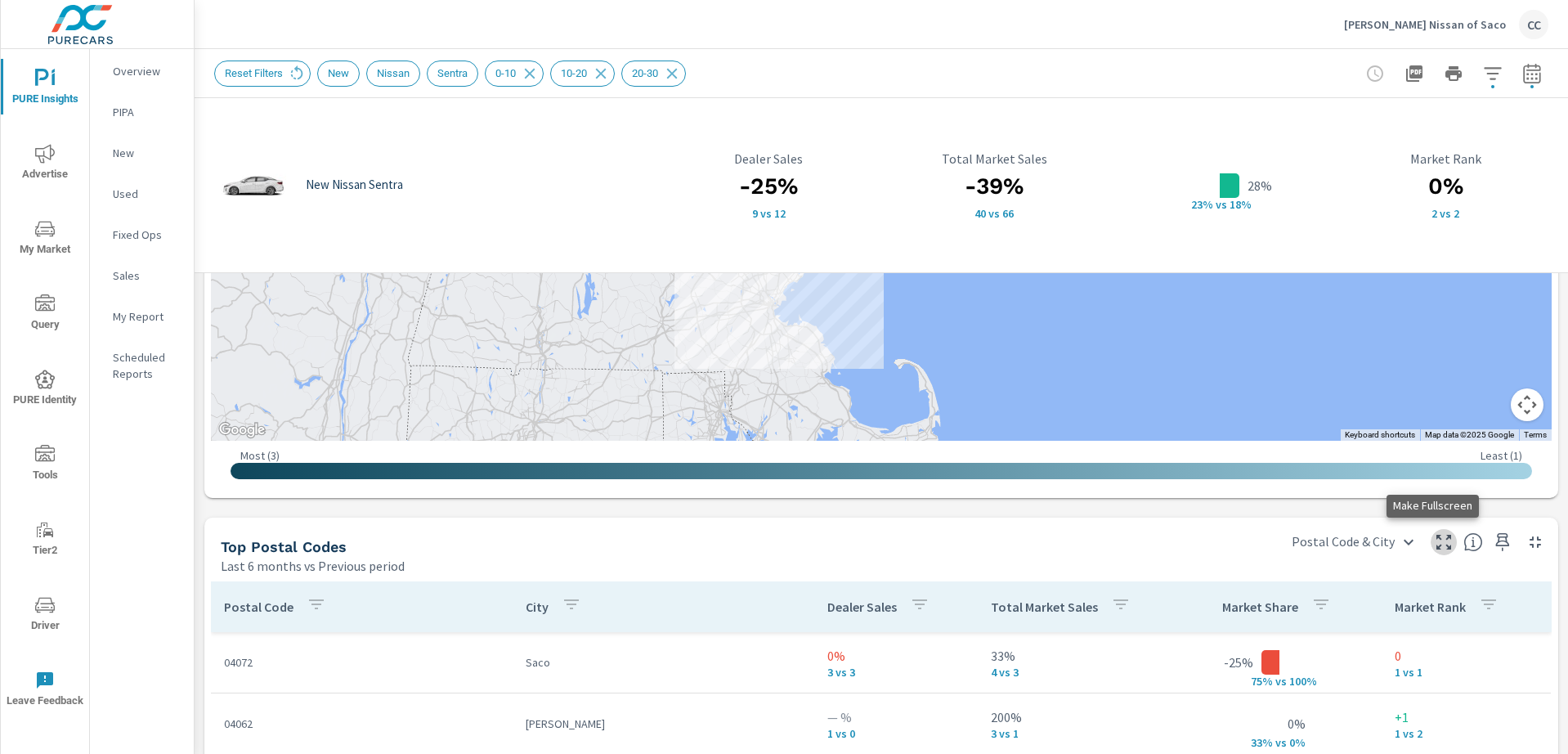
click at [1434, 538] on icon "button" at bounding box center [1443, 541] width 20 height 20
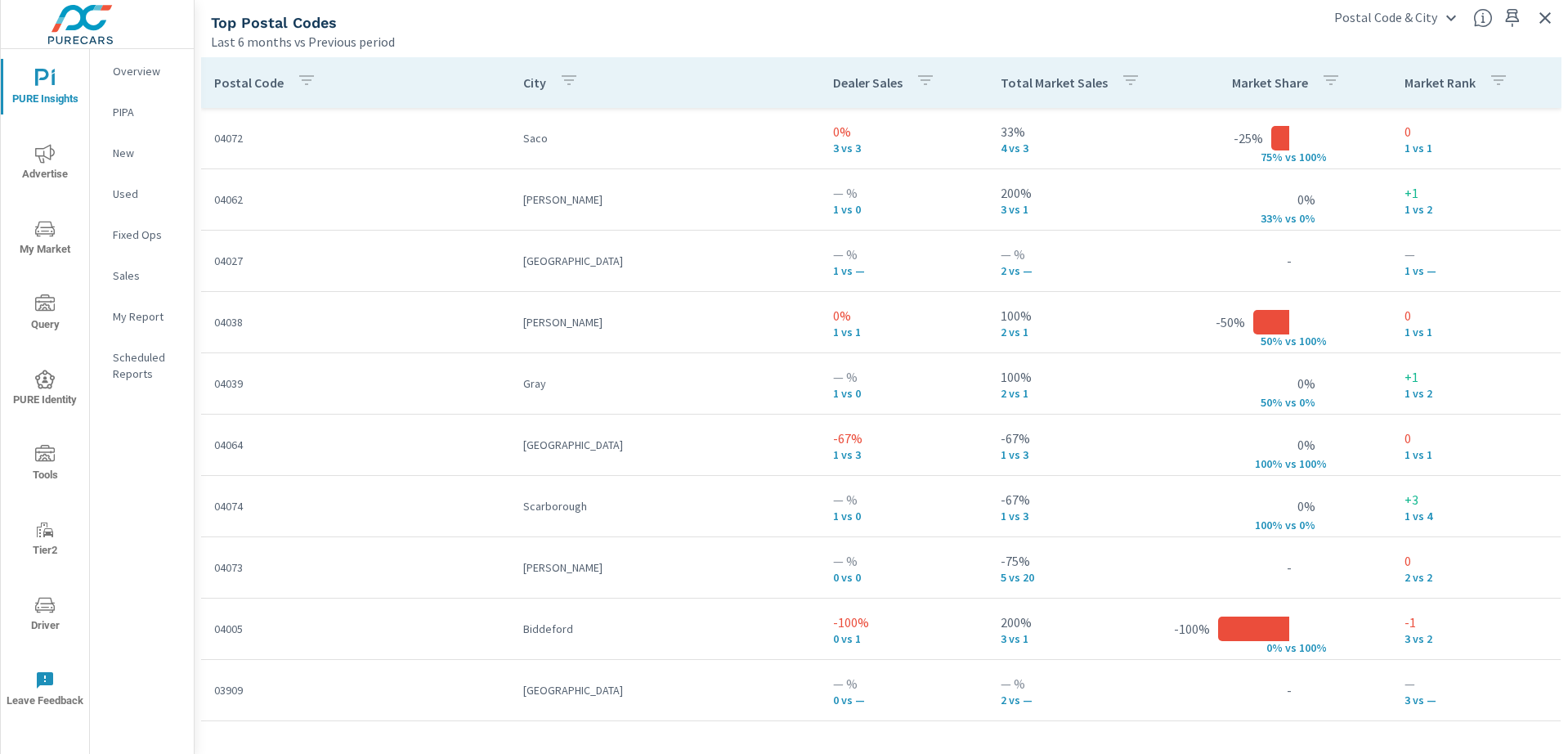
click at [916, 83] on icon "button" at bounding box center [925, 79] width 20 height 20
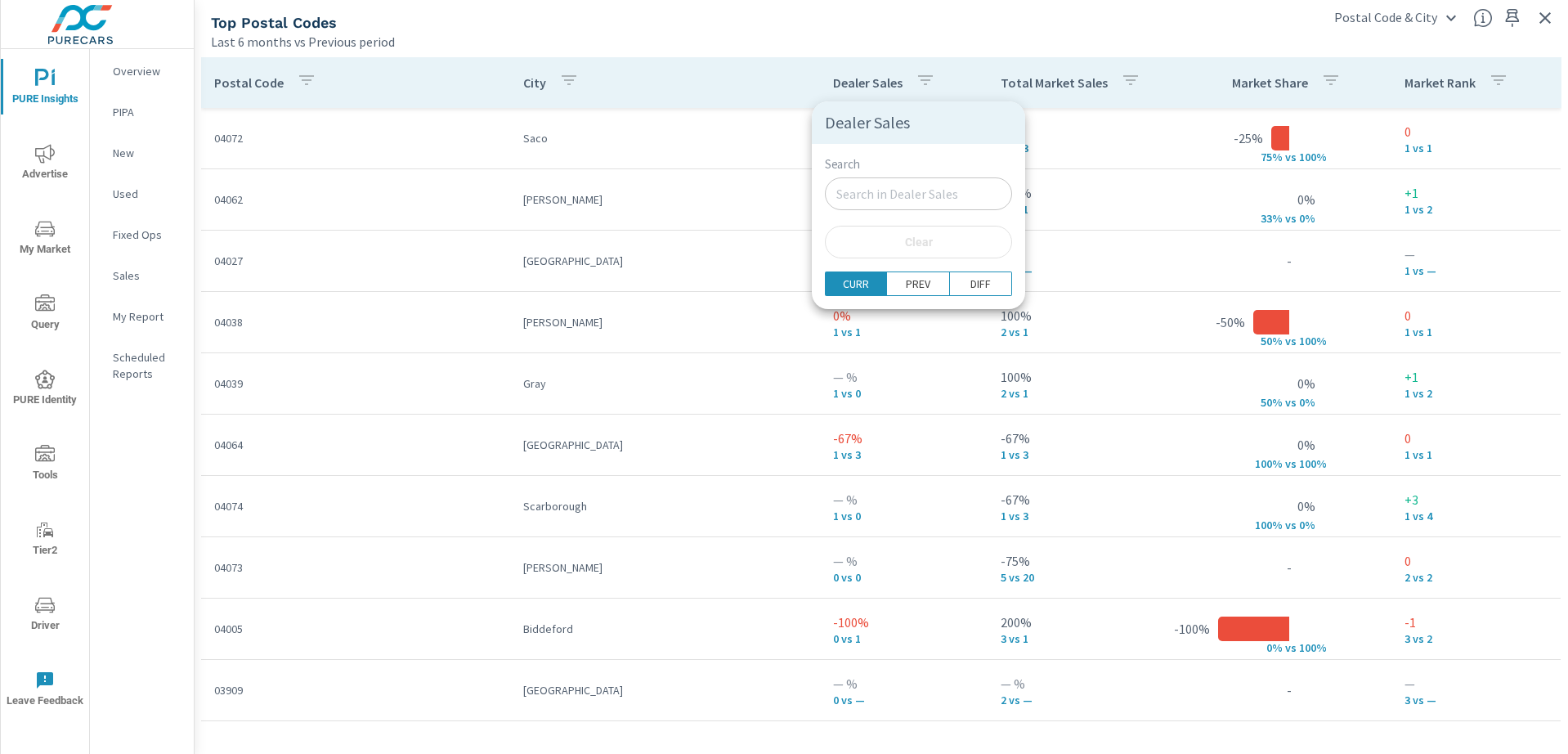
click at [790, 81] on div at bounding box center [784, 377] width 1568 height 754
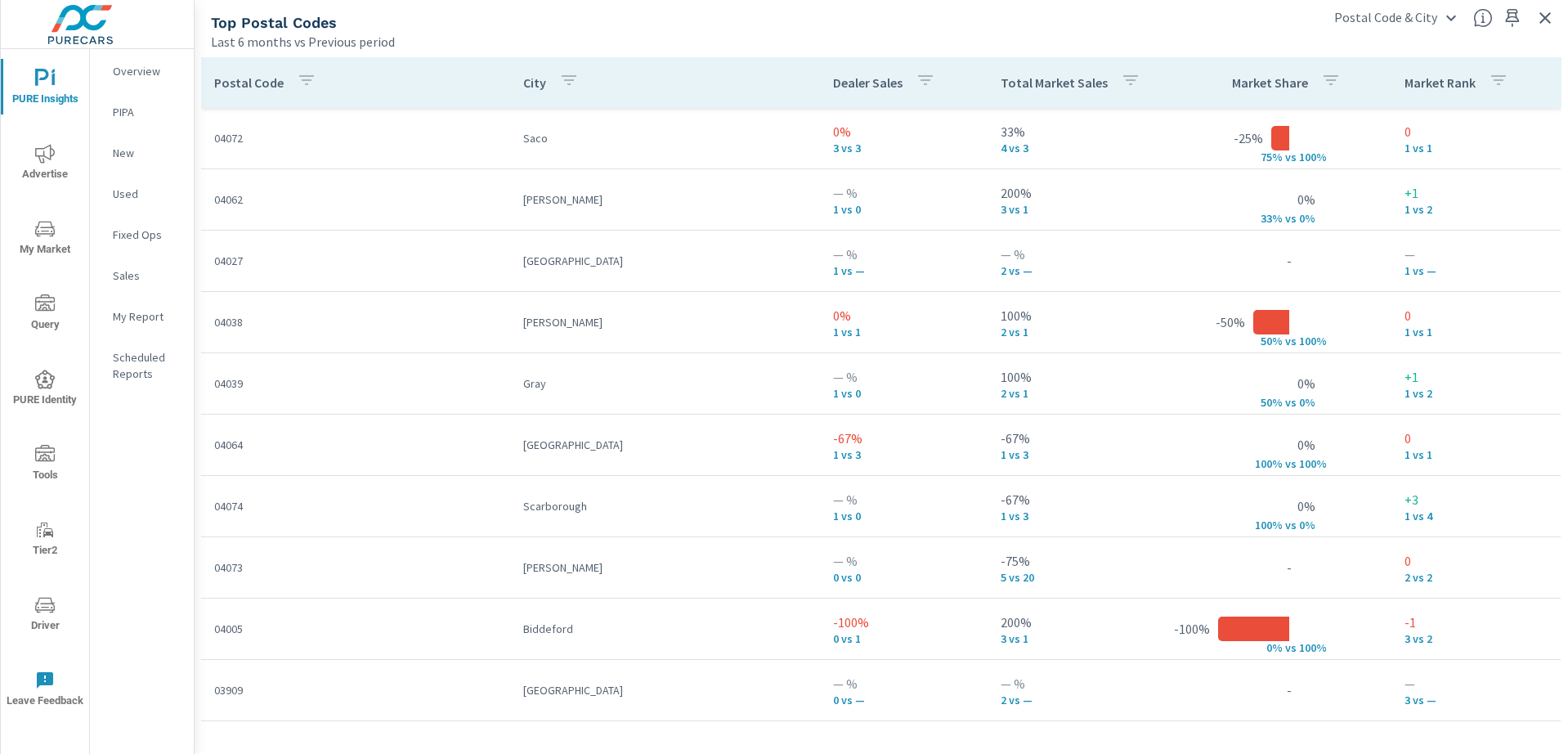
click at [836, 82] on p "Dealer Sales" at bounding box center [867, 82] width 69 height 16
click at [947, 84] on icon at bounding box center [953, 82] width 10 height 10
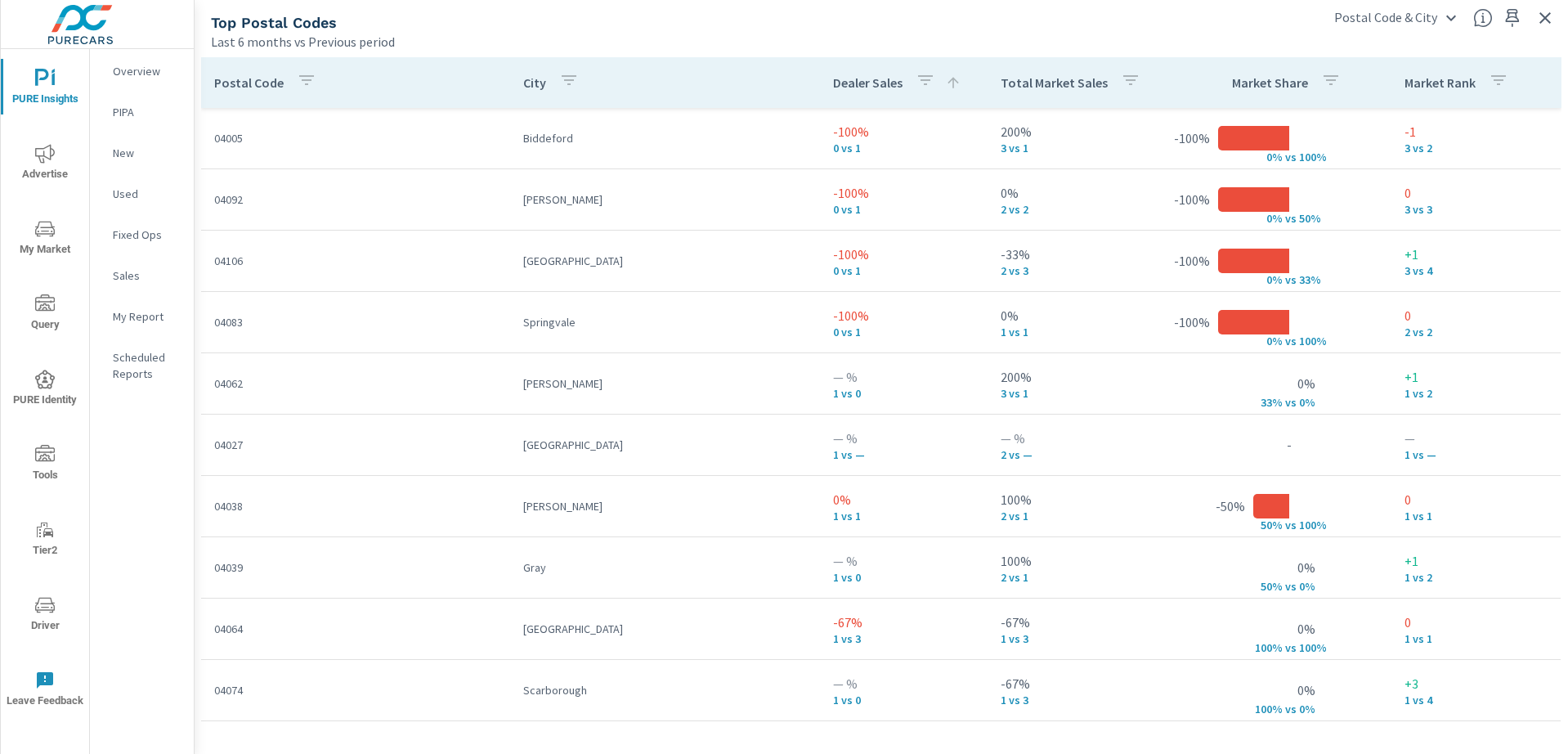
click at [947, 84] on icon at bounding box center [953, 82] width 10 height 10
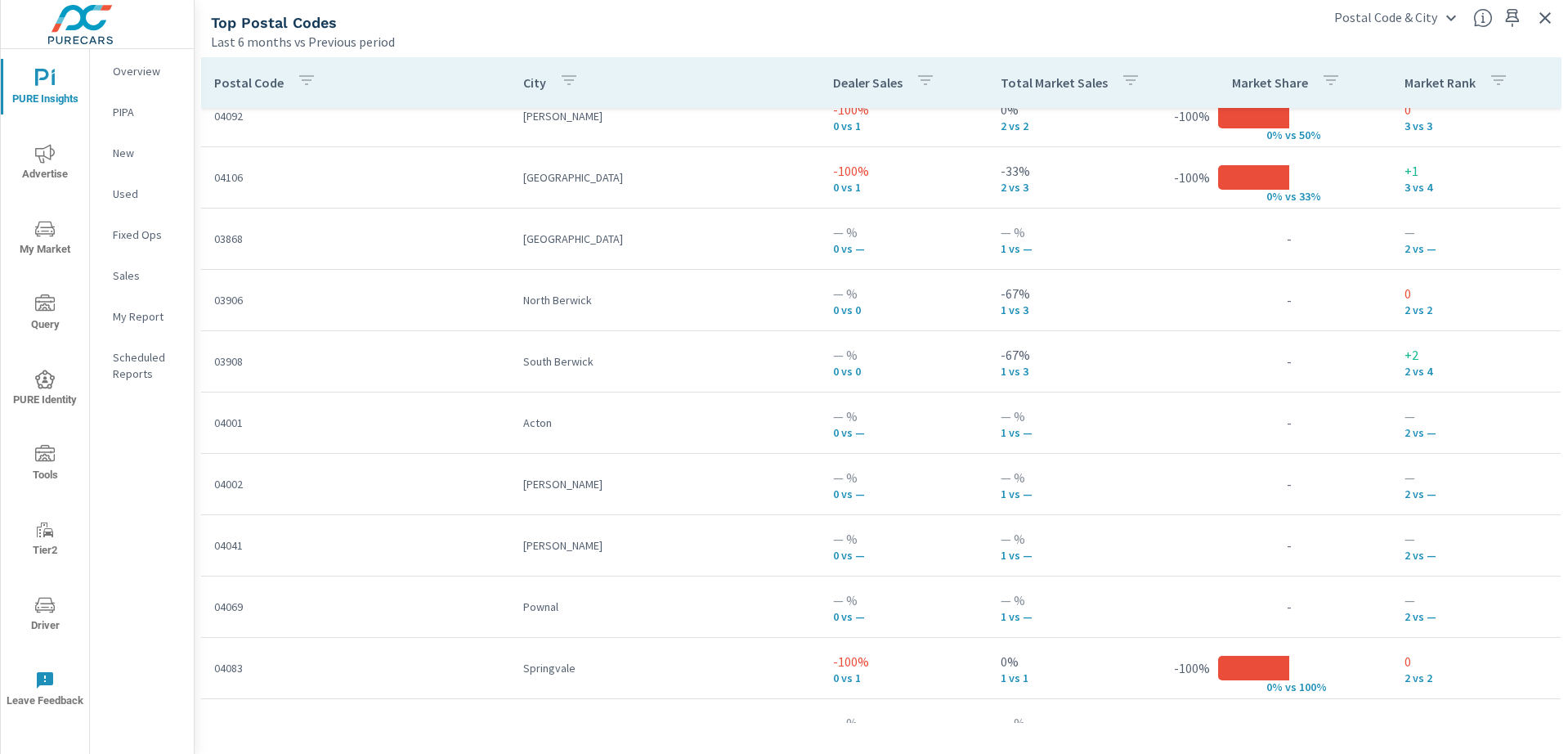
scroll to position [637, 0]
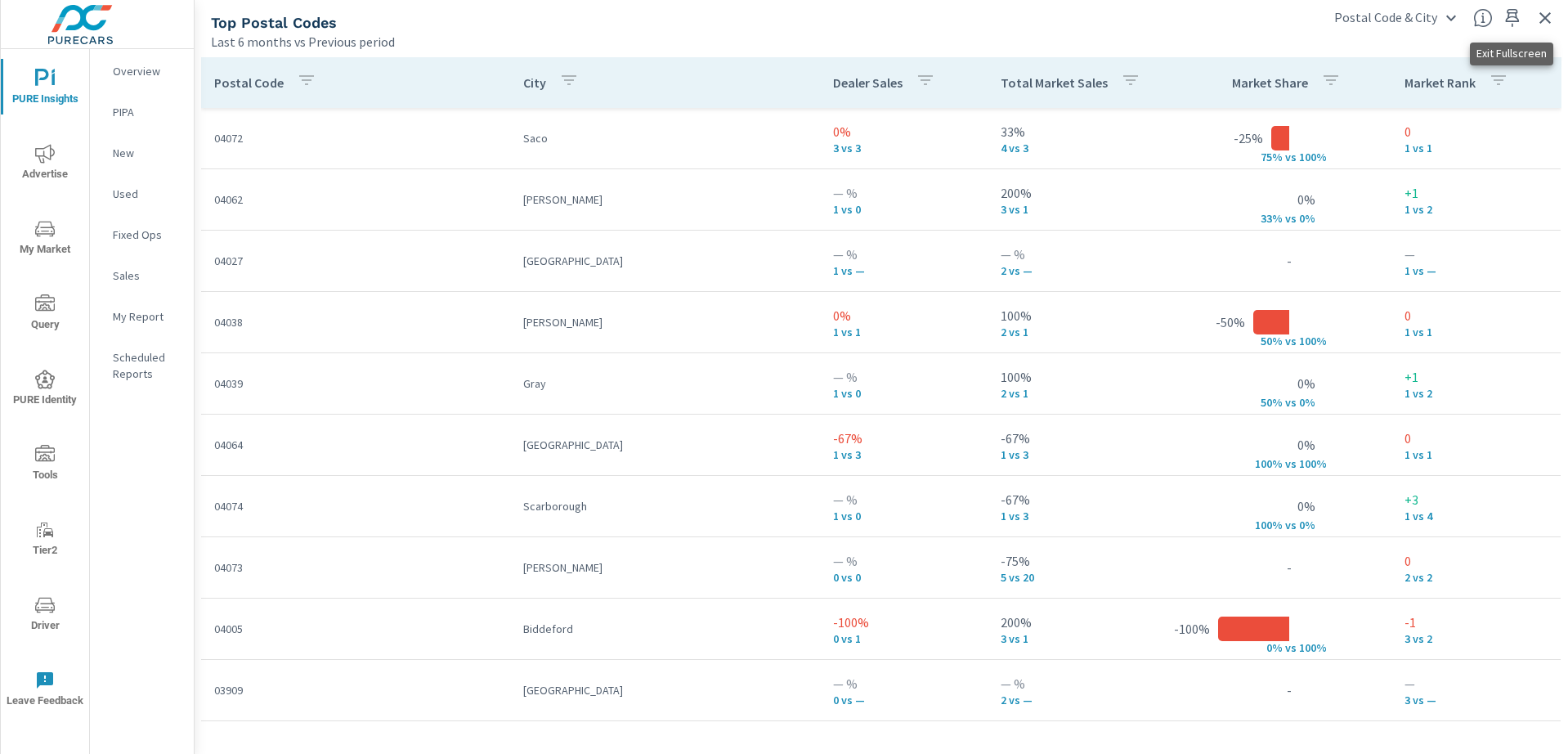
click at [1540, 16] on icon "button" at bounding box center [1545, 18] width 20 height 20
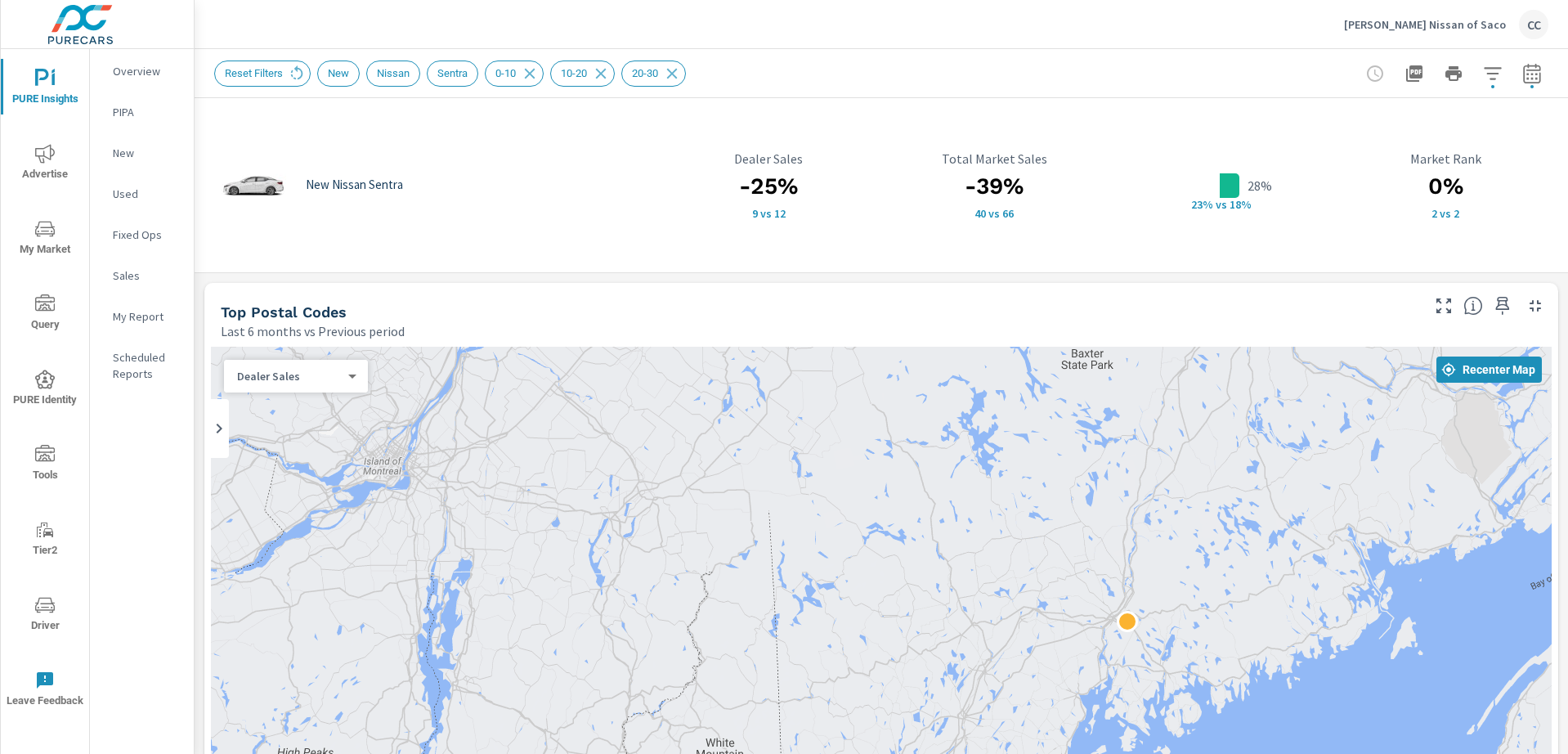
click at [41, 237] on icon "nav menu" at bounding box center [44, 229] width 20 height 20
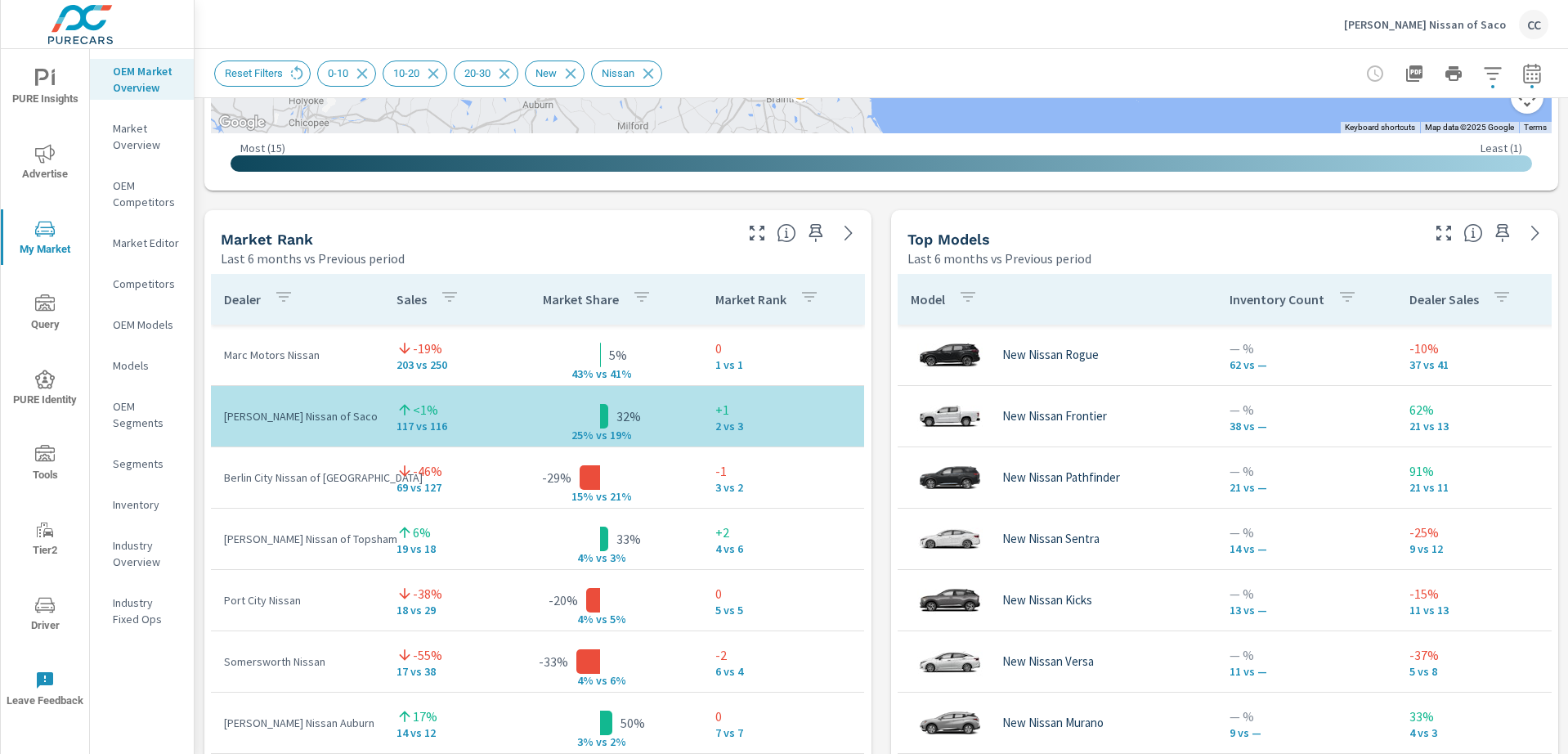
scroll to position [957, 0]
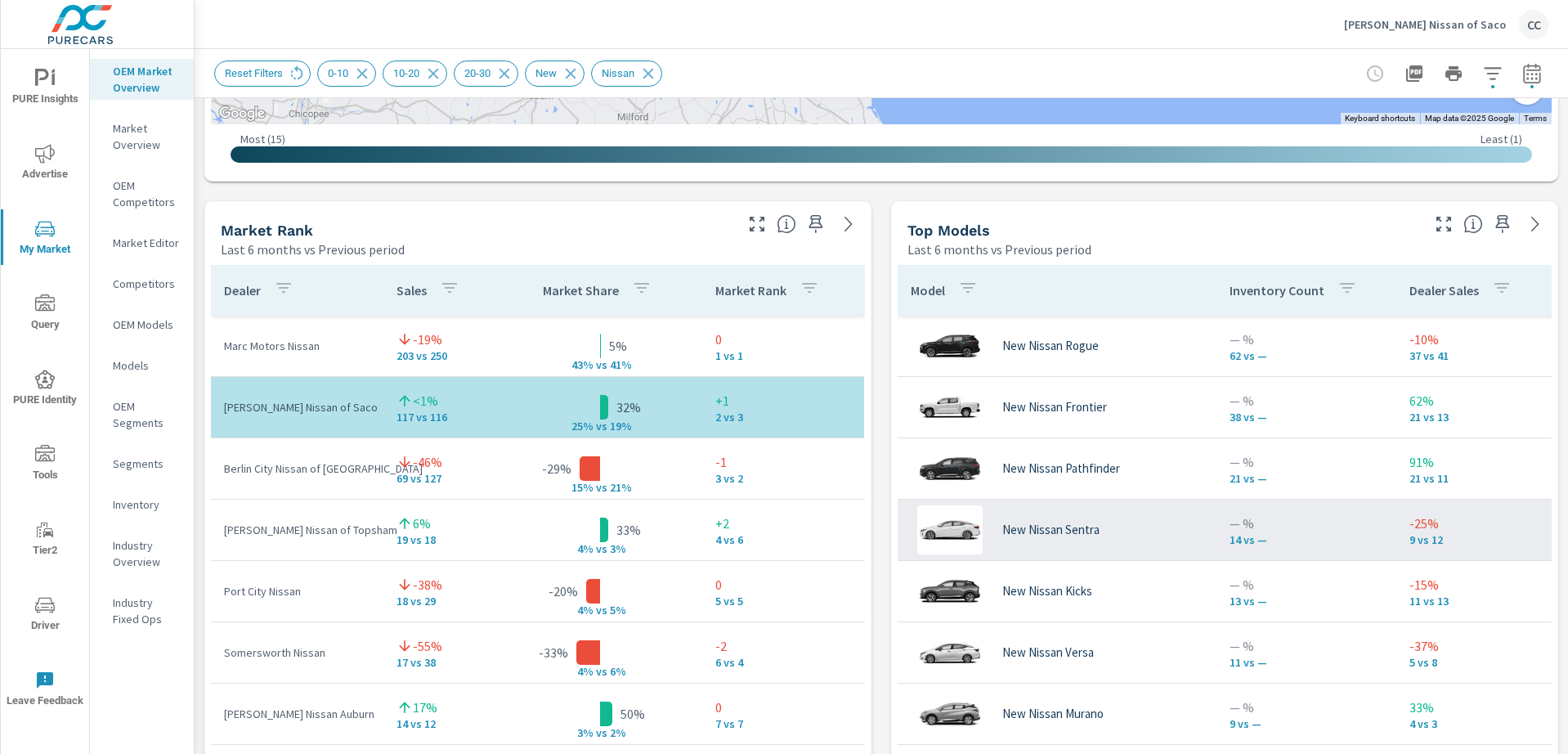
click at [1132, 532] on div "New Nissan Sentra" at bounding box center [1057, 529] width 293 height 49
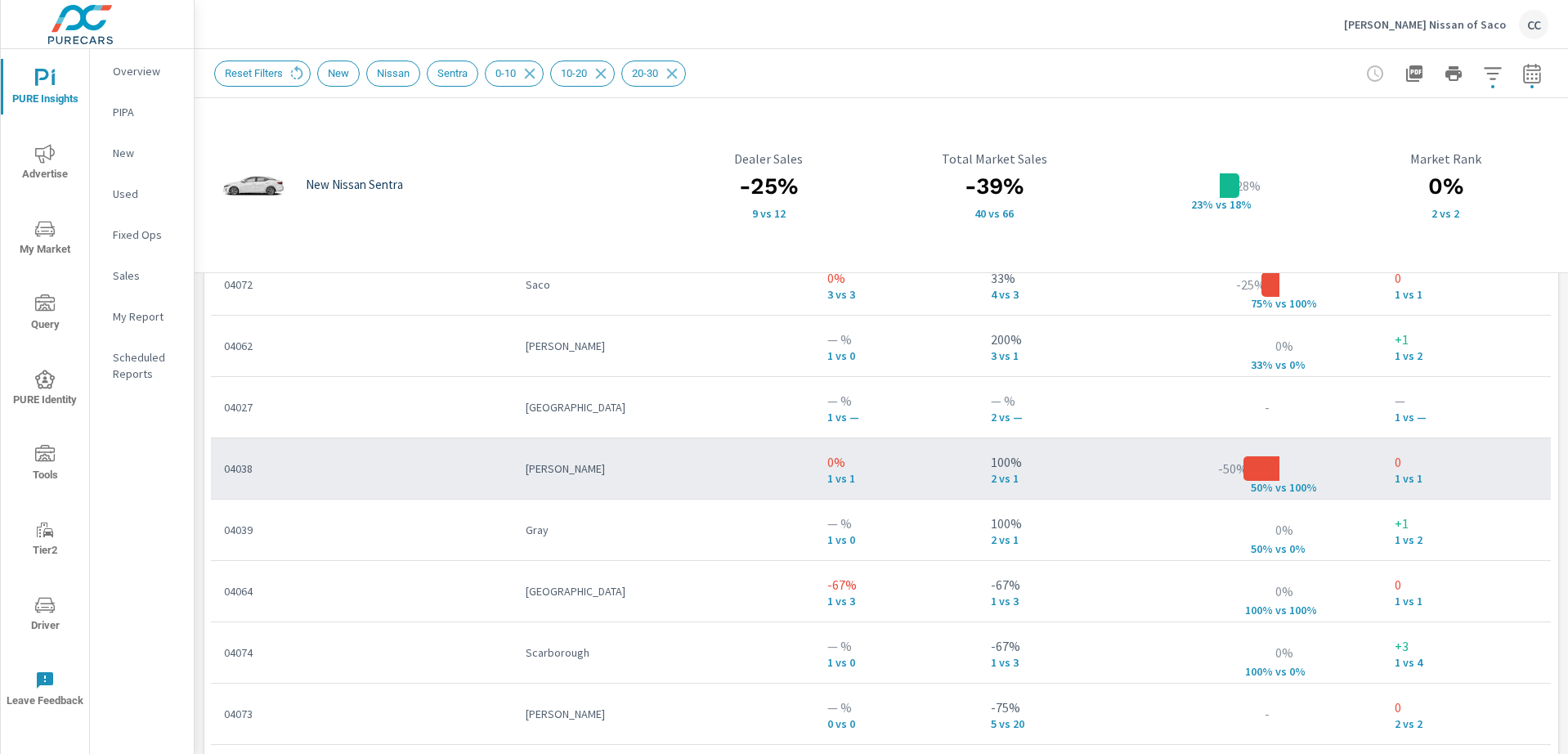
scroll to position [1177, 0]
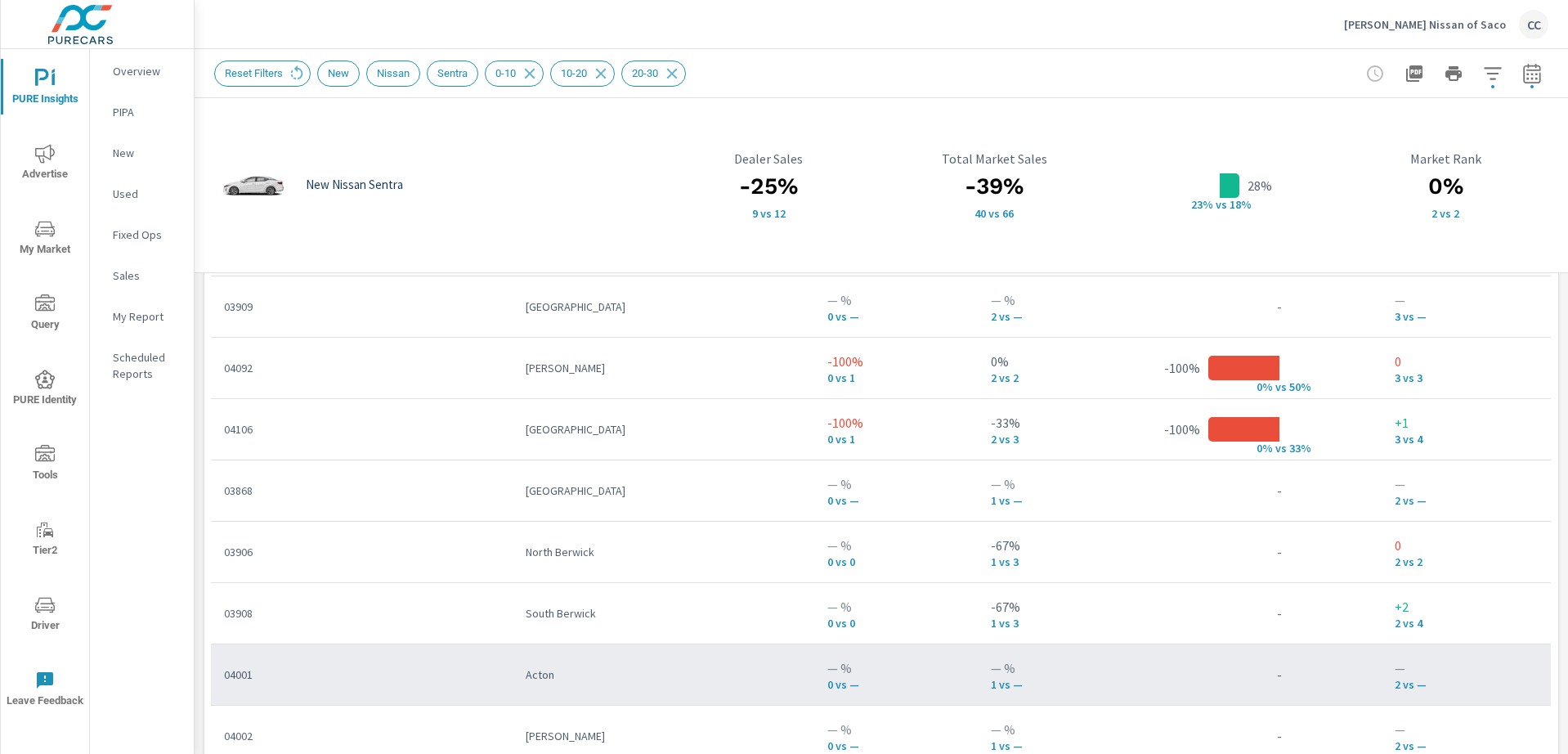
scroll to position [763, 0]
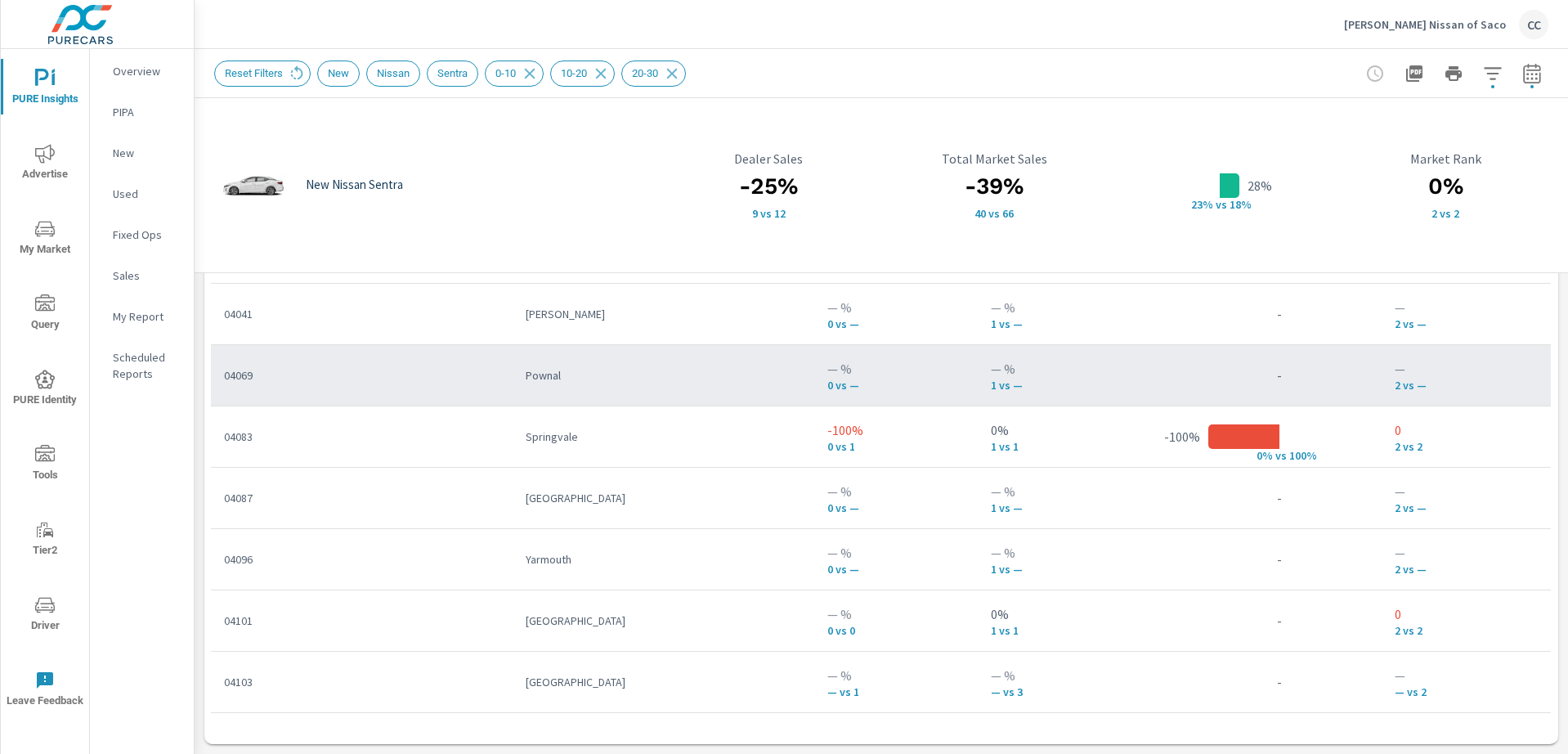
scroll to position [420, 0]
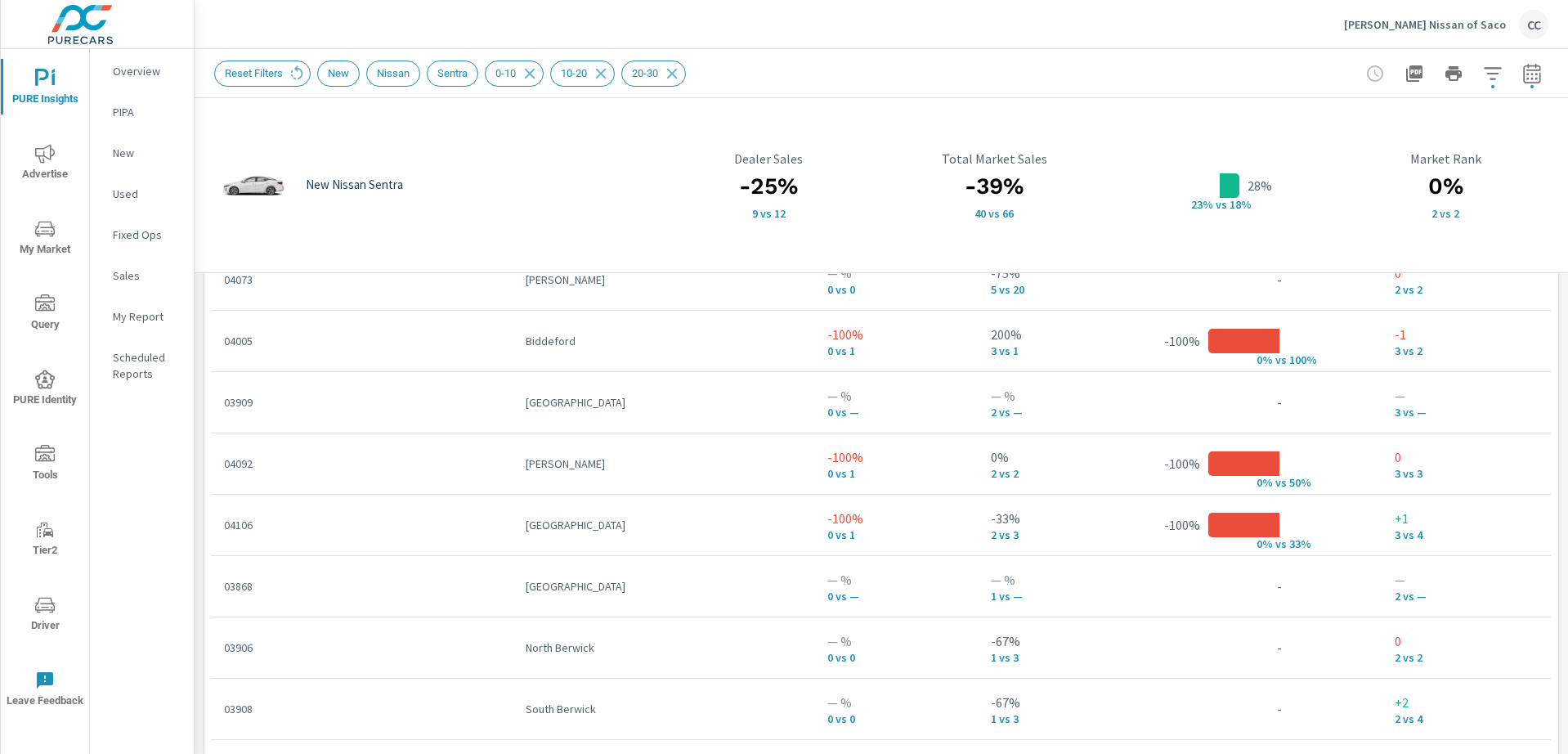
scroll to position [1109, 0]
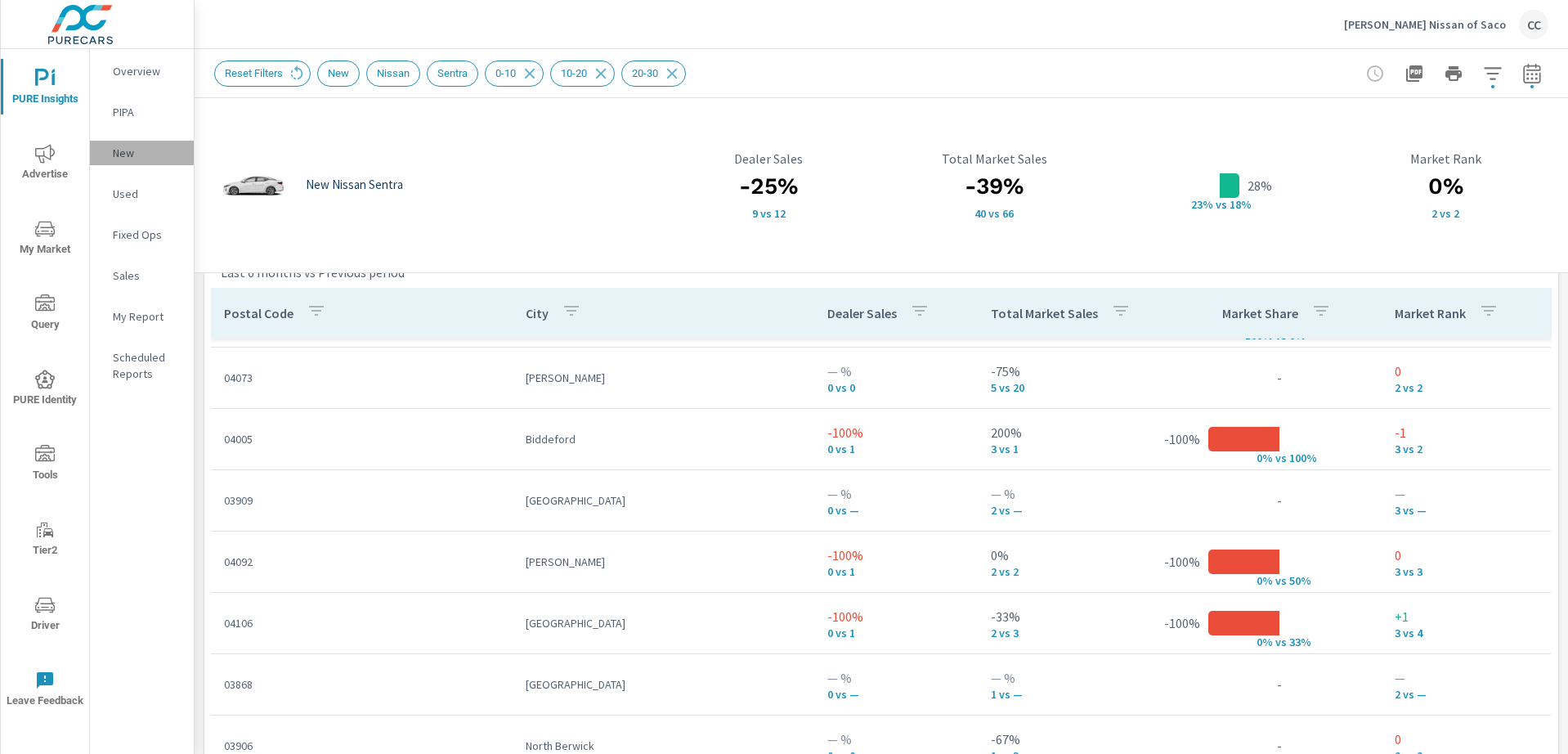
click at [133, 150] on p "New" at bounding box center [146, 153] width 67 height 16
